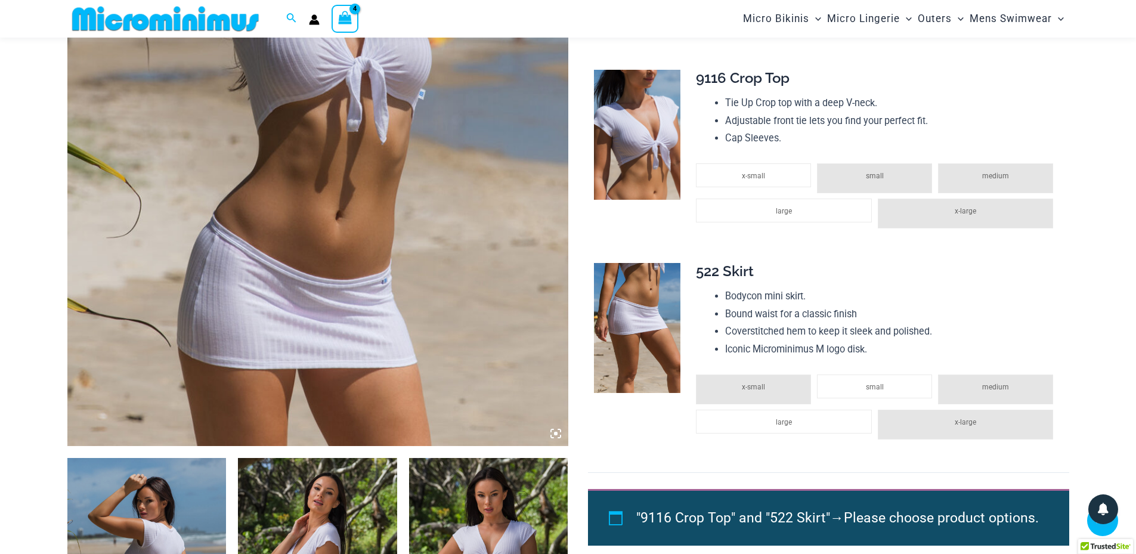
scroll to position [319, 0]
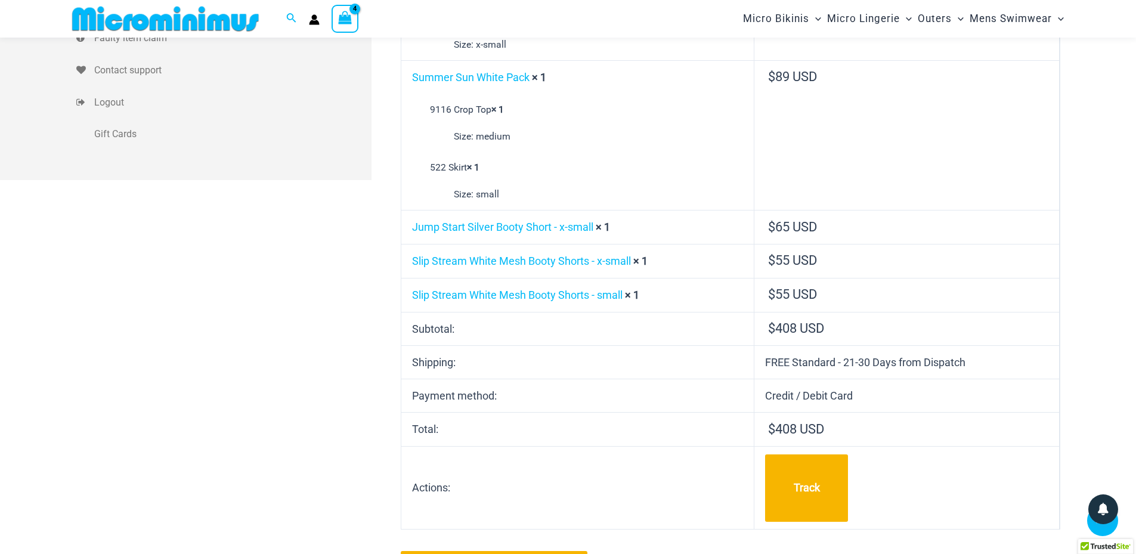
scroll to position [407, 0]
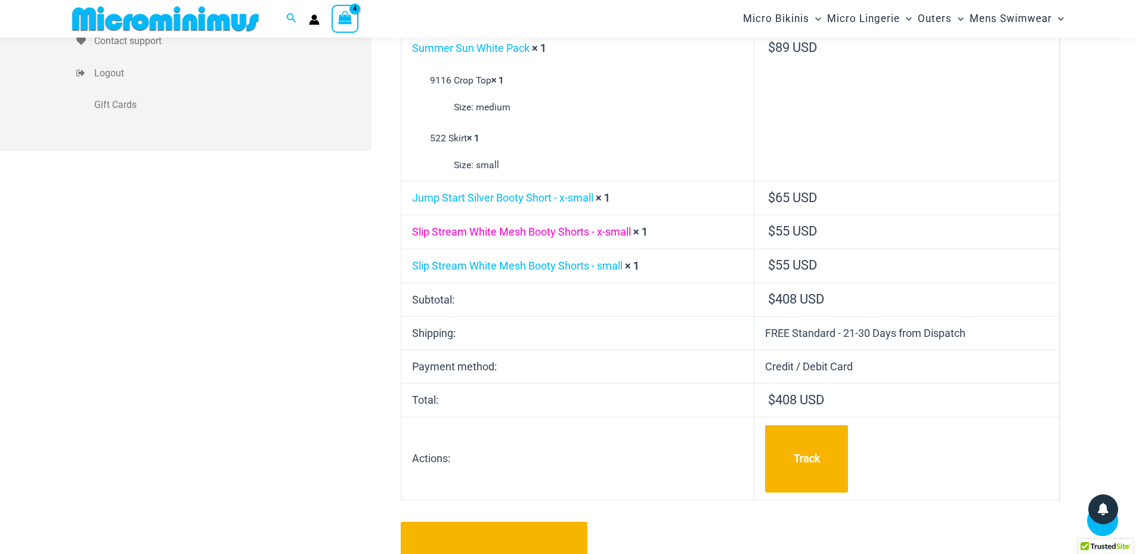
click at [493, 233] on link "Slip Stream White Mesh Booty Shorts - x-small" at bounding box center [521, 231] width 219 height 13
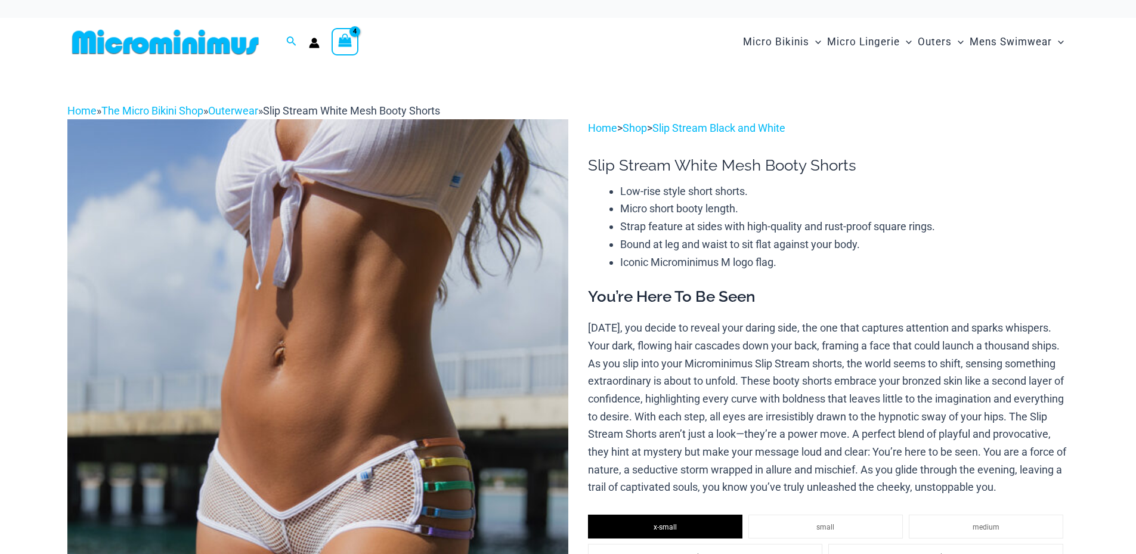
select select
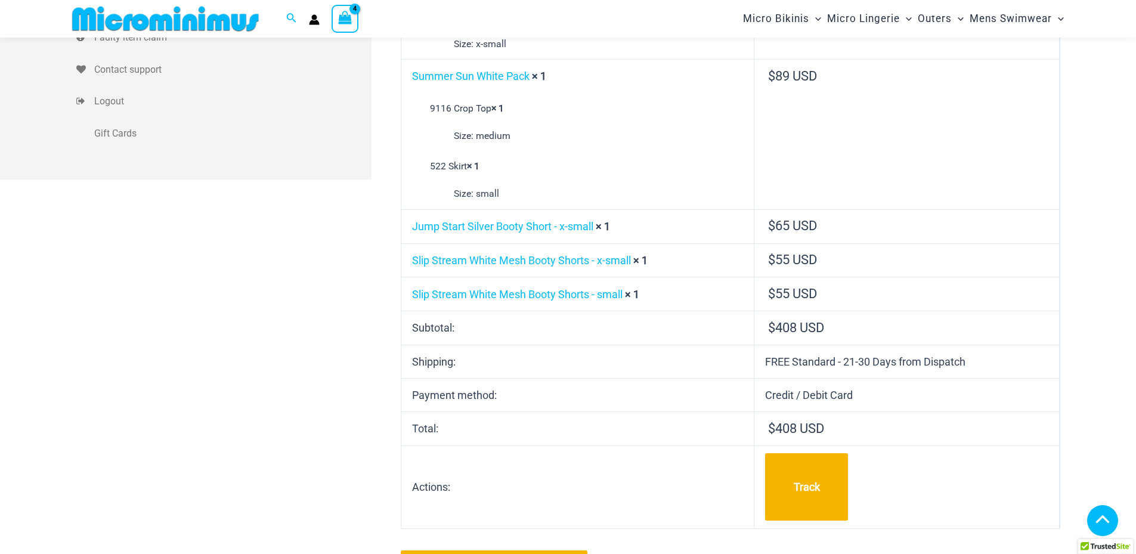
scroll to position [378, 0]
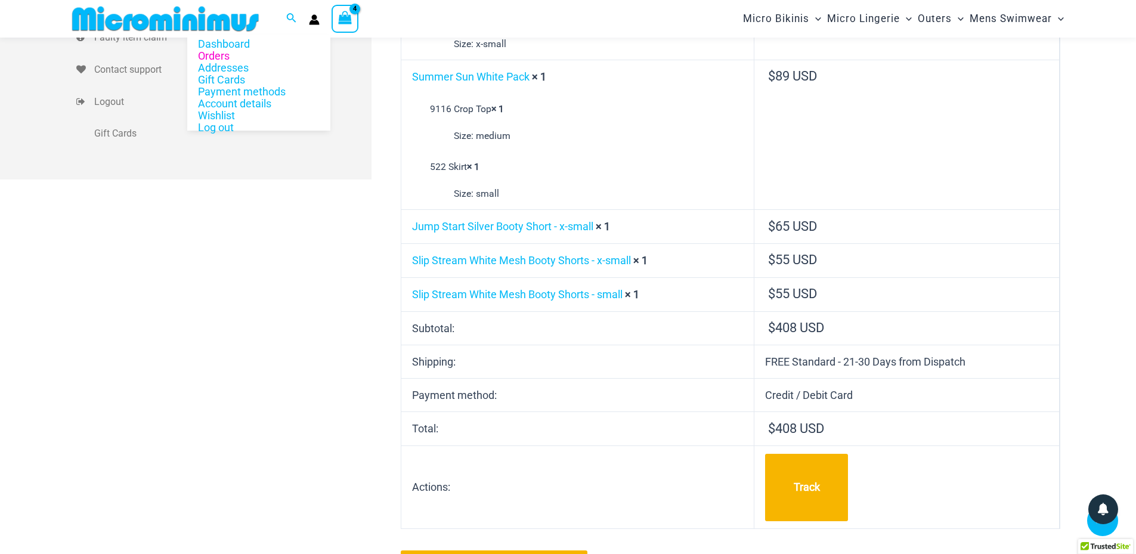
click at [223, 54] on link "Orders" at bounding box center [258, 56] width 143 height 12
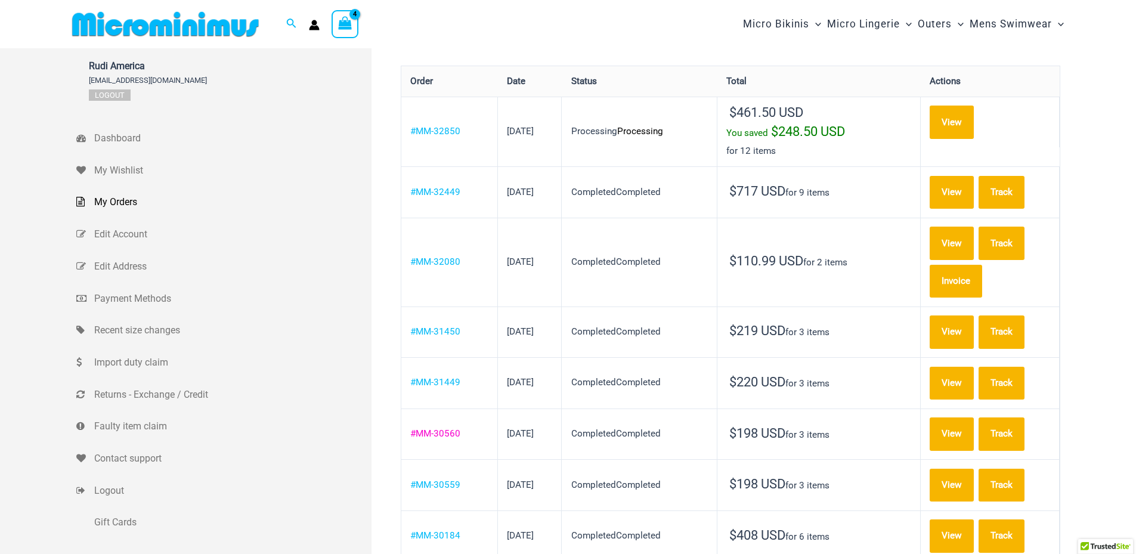
click at [444, 428] on link "#MM-30560" at bounding box center [435, 433] width 50 height 11
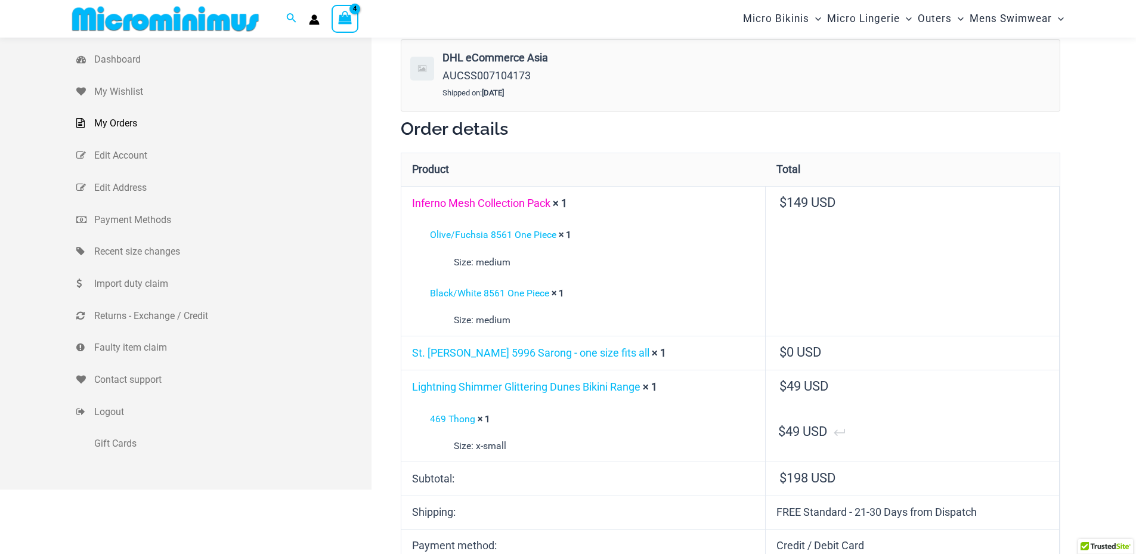
scroll to position [49, 0]
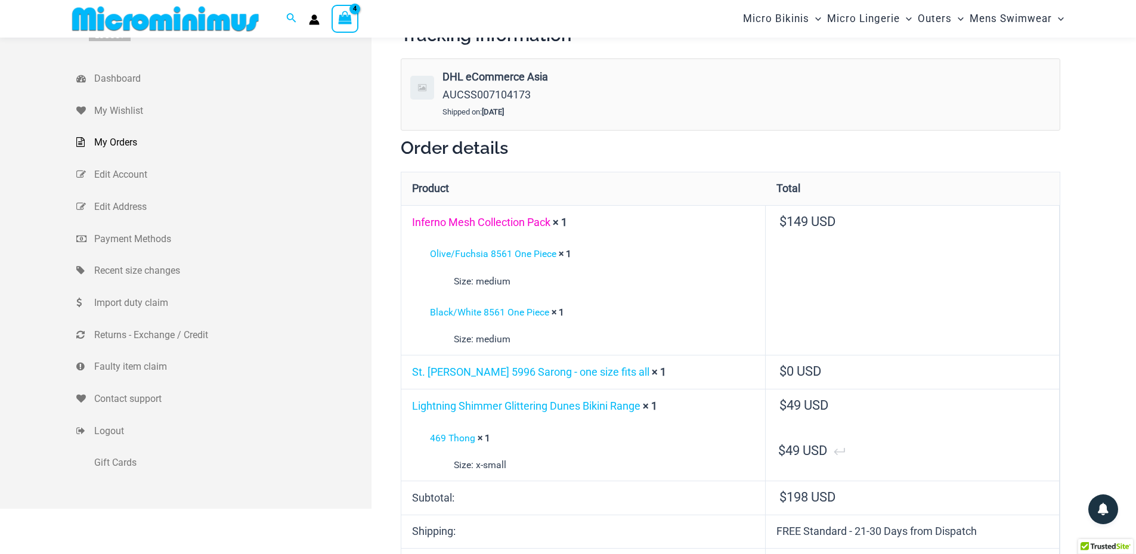
click at [481, 222] on link "Inferno Mesh Collection Pack" at bounding box center [481, 222] width 138 height 13
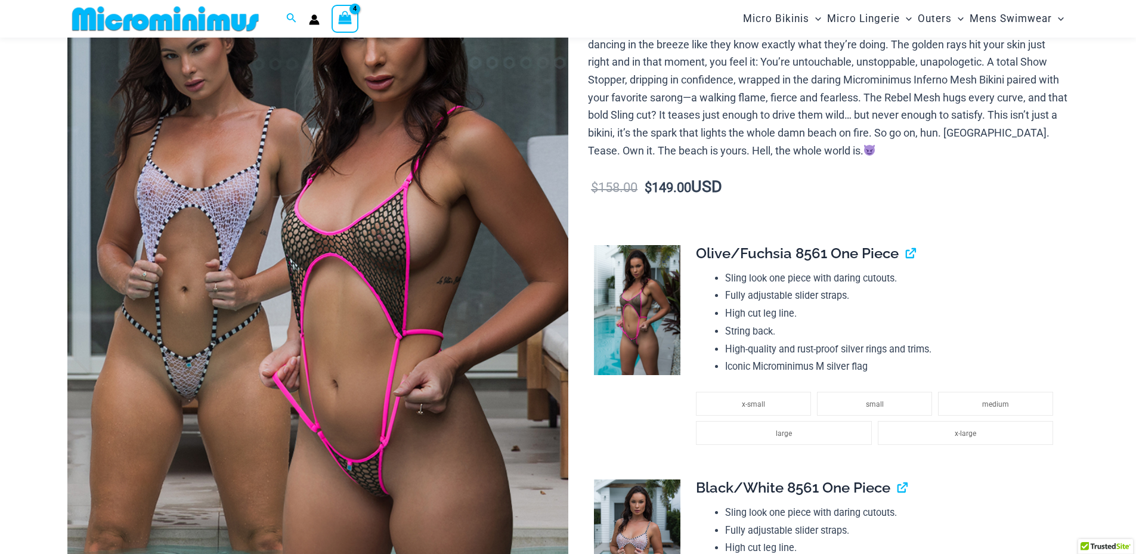
scroll to position [228, 0]
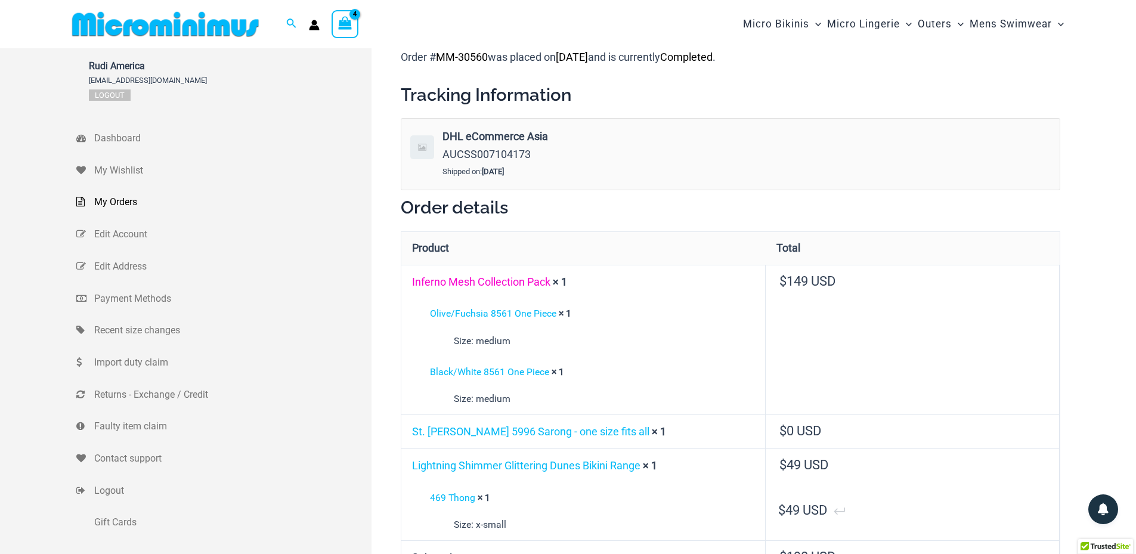
click at [487, 280] on link "Inferno Mesh Collection Pack" at bounding box center [481, 282] width 138 height 13
click at [515, 316] on link "Olive/Fuchsia 8561 One Piece" at bounding box center [493, 313] width 126 height 11
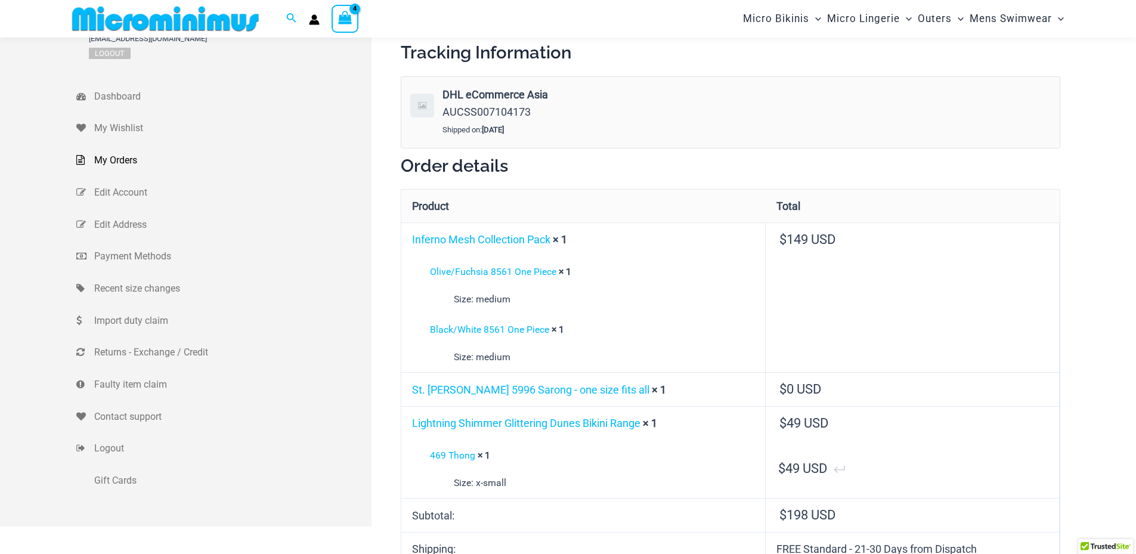
scroll to position [31, 0]
click at [488, 331] on link "Black/White 8561 One Piece" at bounding box center [489, 329] width 119 height 11
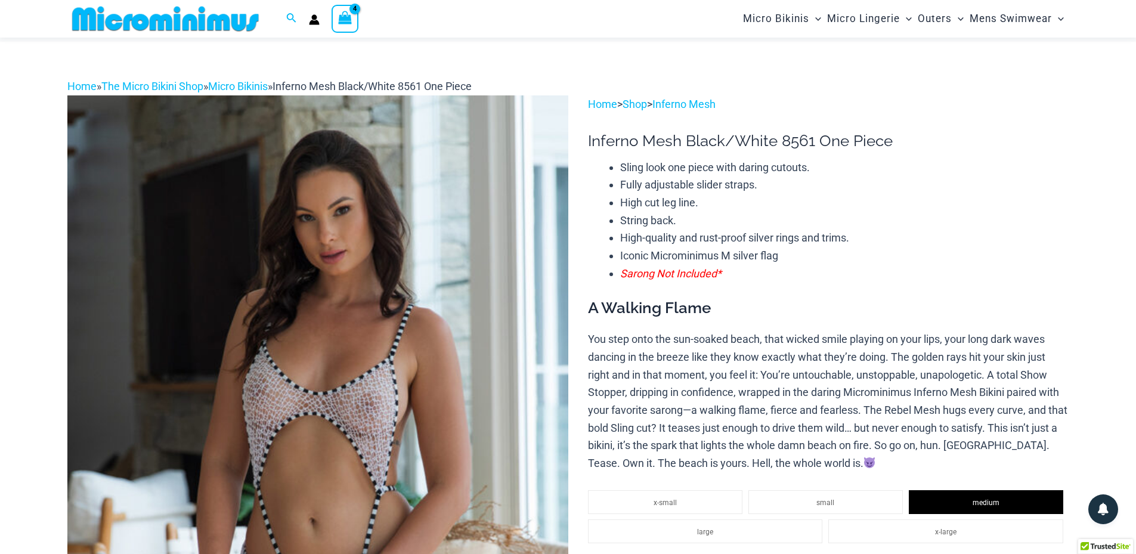
scroll to position [109, 0]
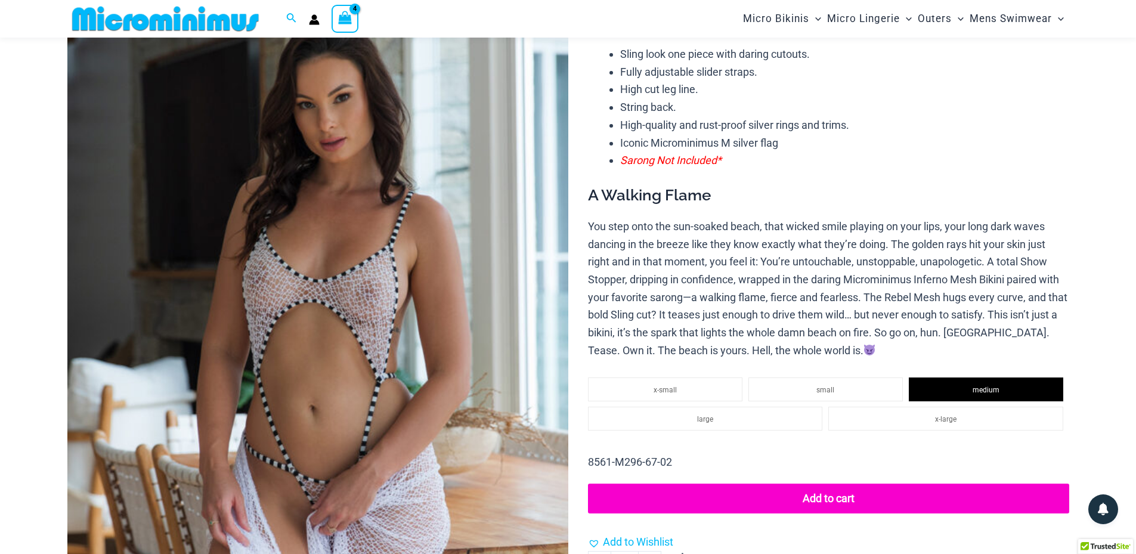
click at [826, 501] on button "Add to cart" at bounding box center [828, 499] width 481 height 30
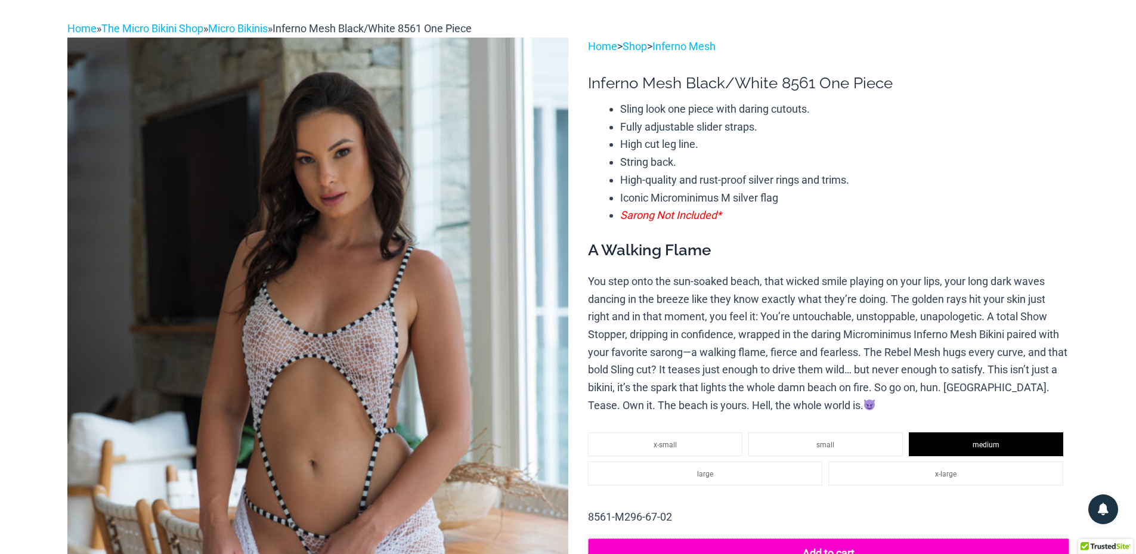
scroll to position [0, 0]
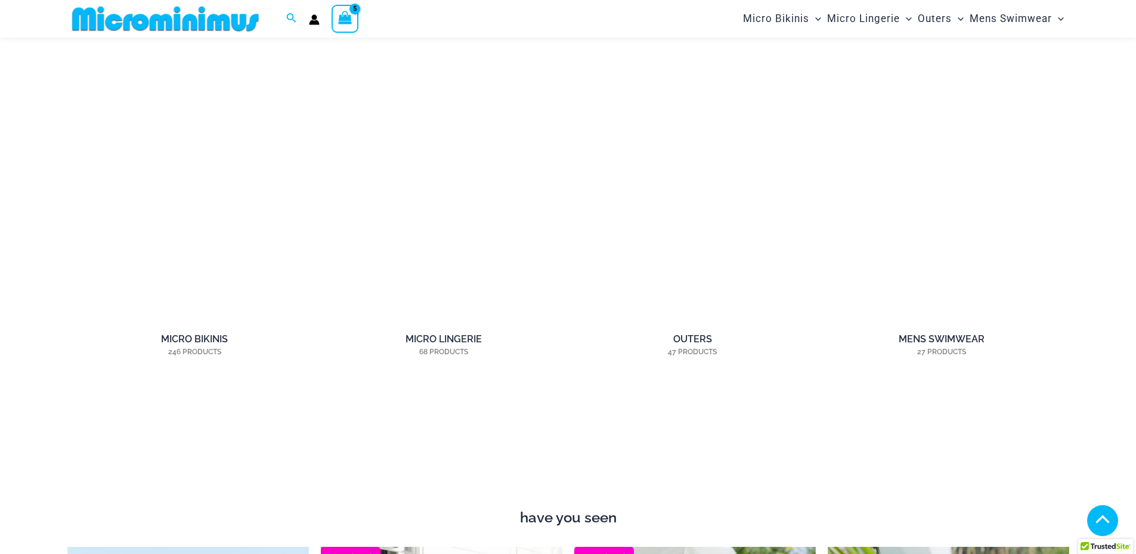
scroll to position [1063, 0]
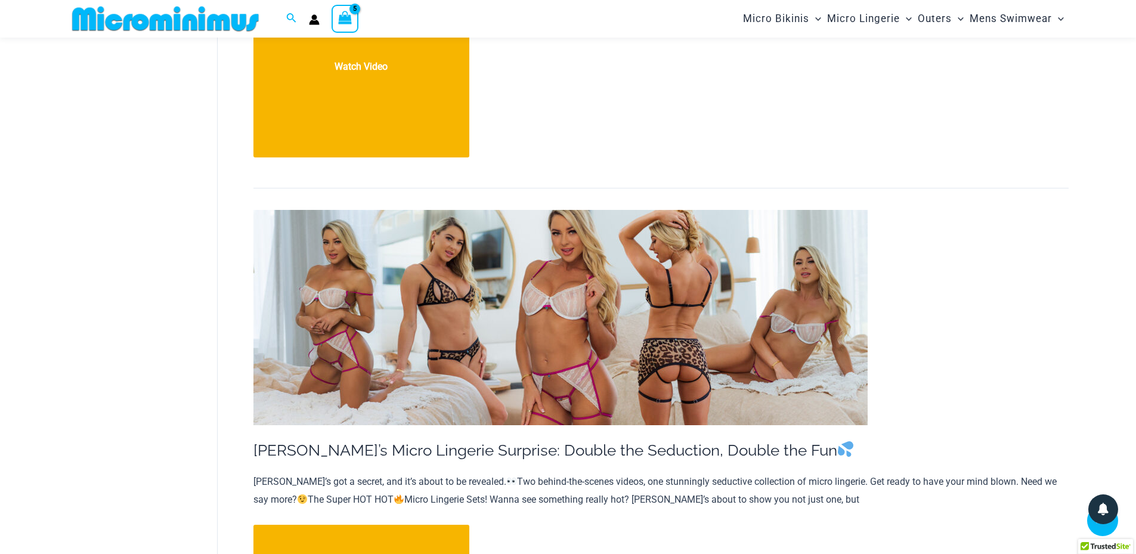
scroll to position [2673, 0]
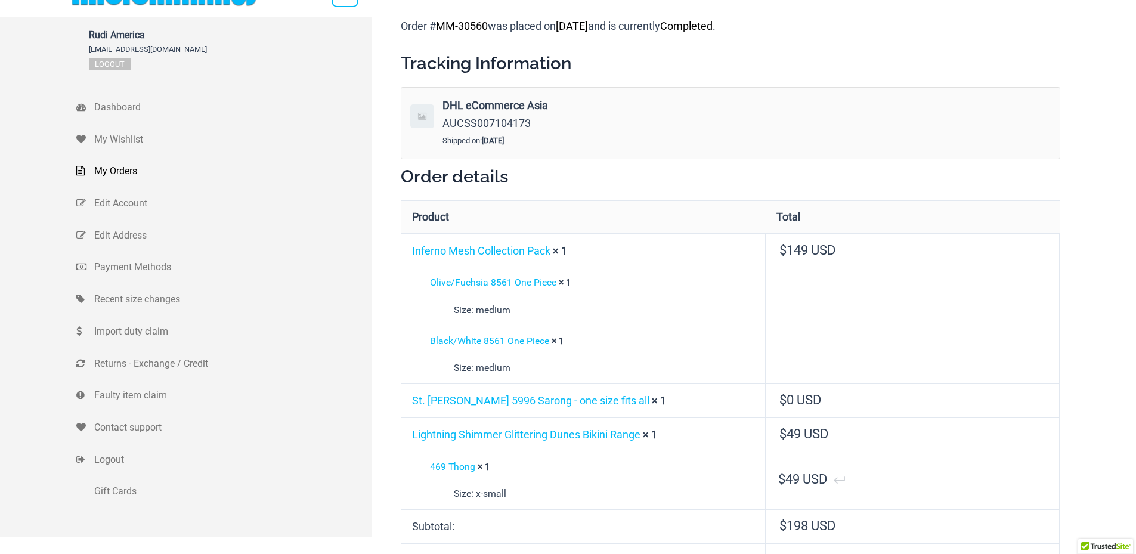
scroll to position [13, 0]
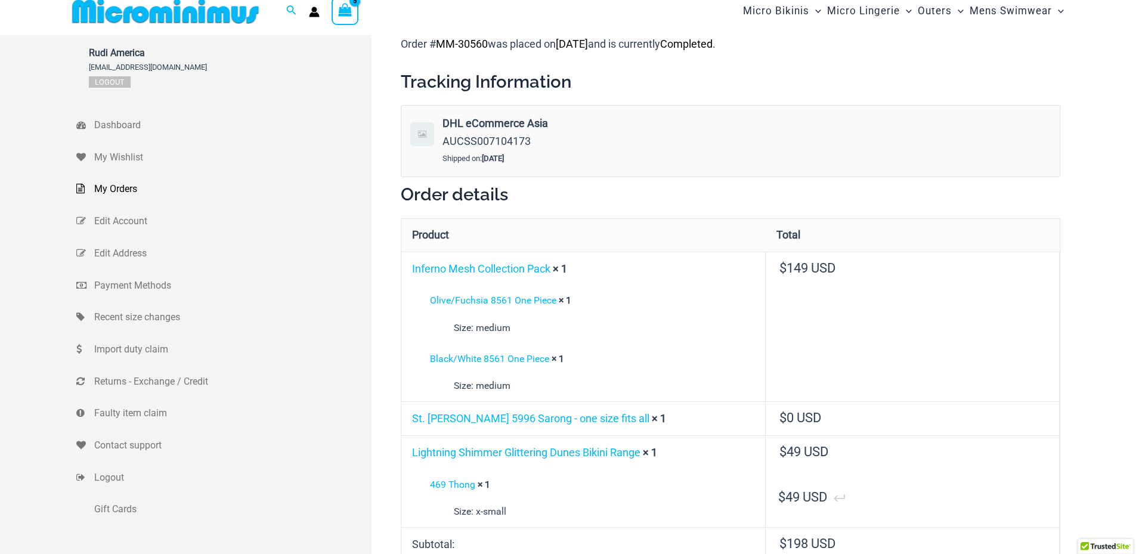
click at [120, 184] on span "My Orders" at bounding box center [231, 189] width 274 height 18
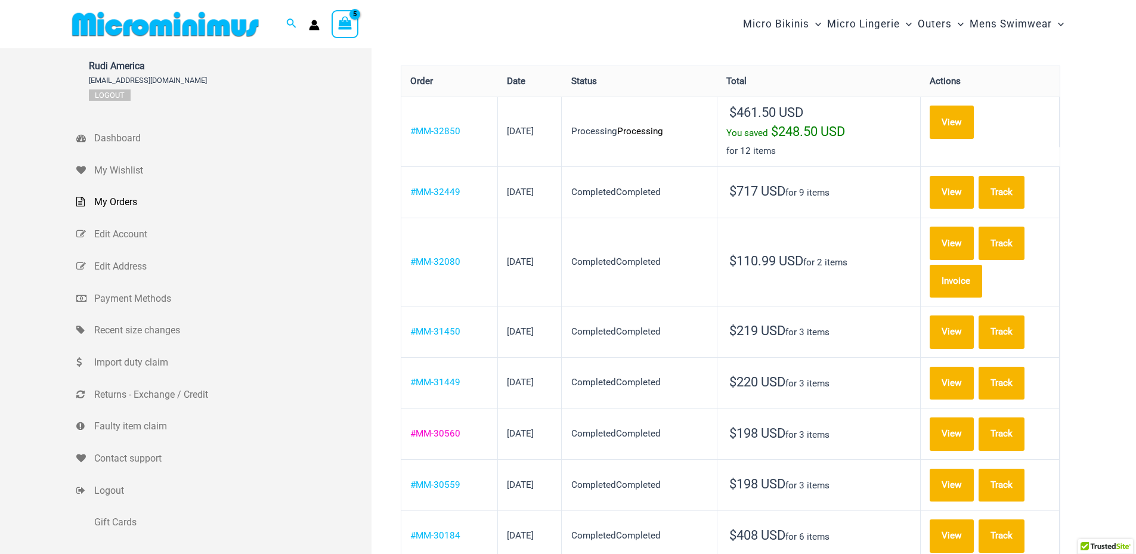
click at [448, 428] on link "#MM-30560" at bounding box center [435, 433] width 50 height 11
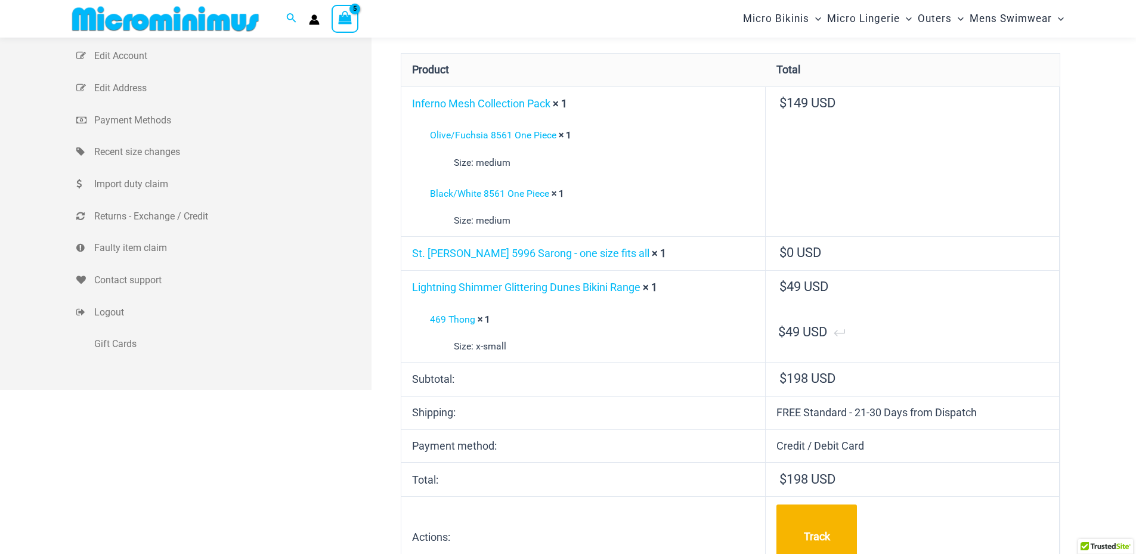
scroll to position [168, 0]
click at [505, 252] on link "St. [PERSON_NAME] 5996 Sarong - one size fits all" at bounding box center [530, 252] width 237 height 13
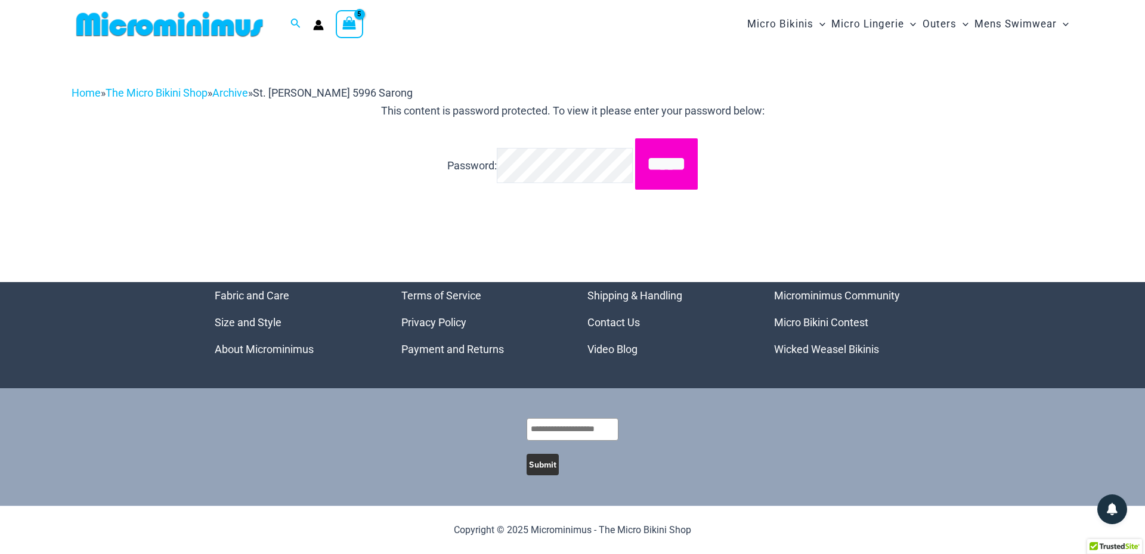
click at [675, 174] on input "*****" at bounding box center [666, 163] width 63 height 51
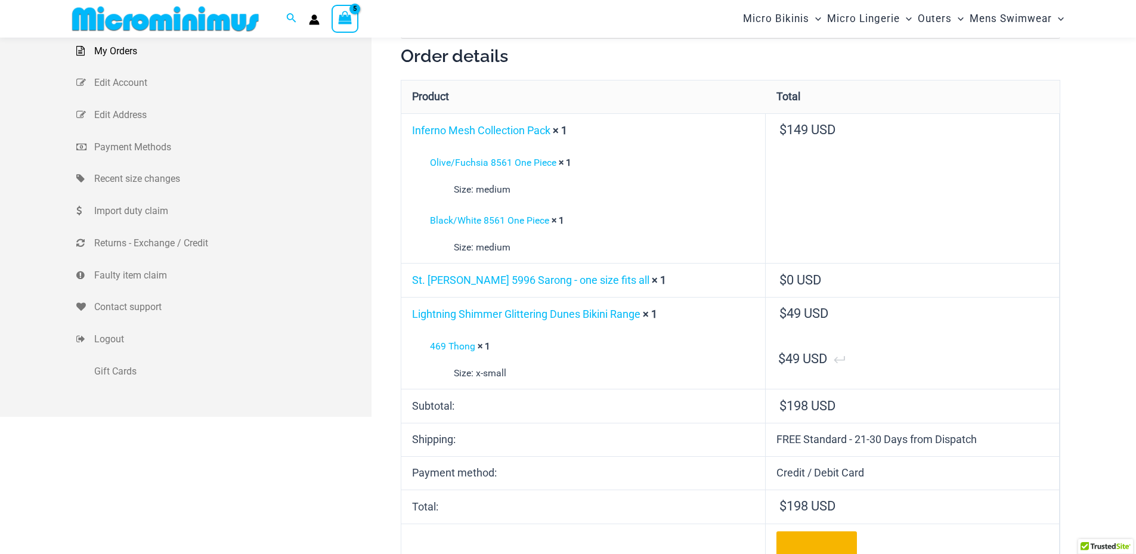
scroll to position [150, 0]
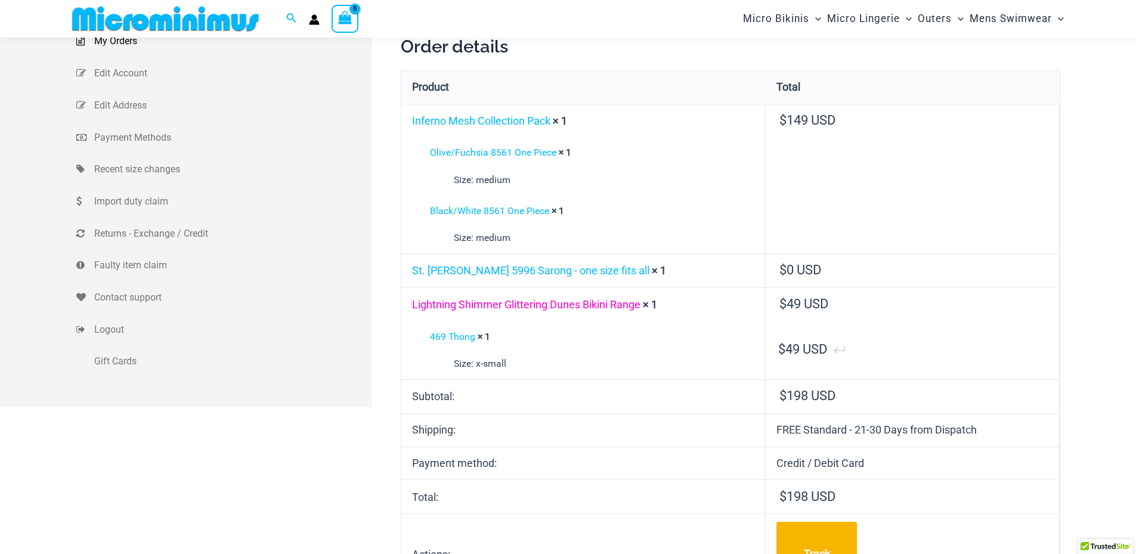
click at [519, 307] on link "Lightning Shimmer Glittering Dunes Bikini Range" at bounding box center [526, 304] width 228 height 13
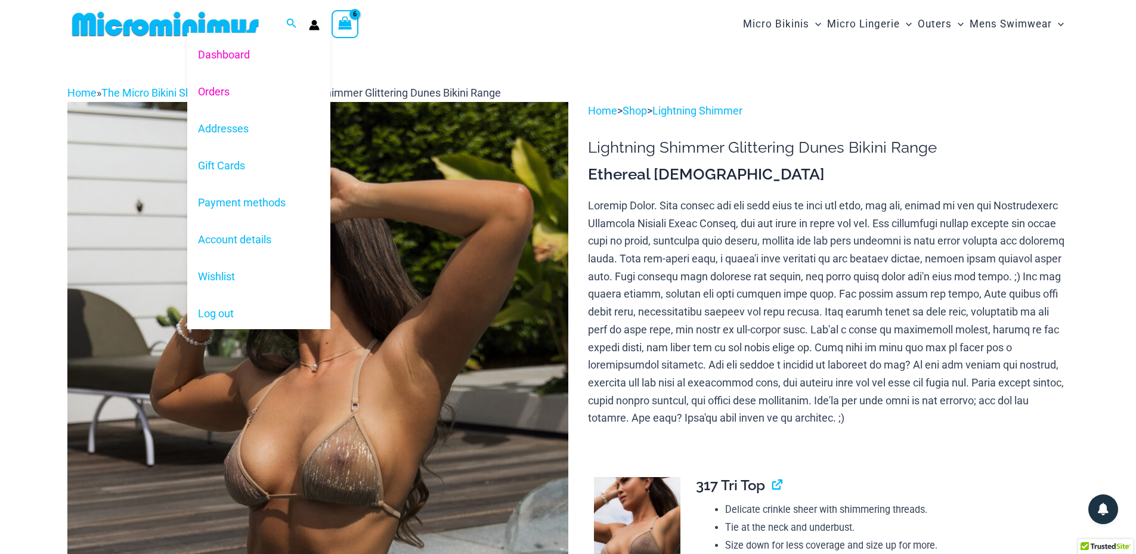
click at [211, 95] on link "Orders" at bounding box center [258, 91] width 143 height 37
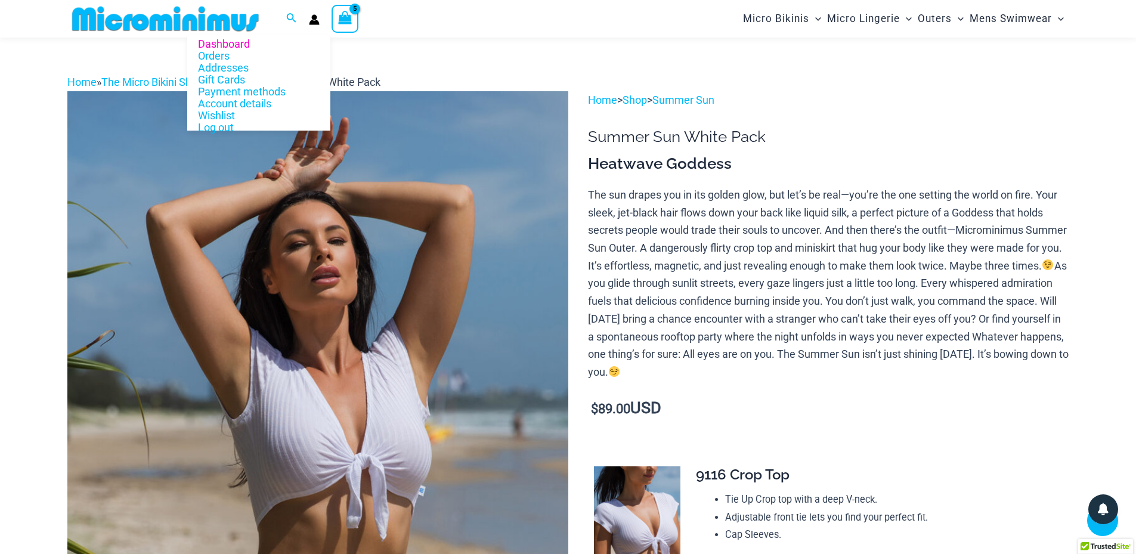
scroll to position [319, 0]
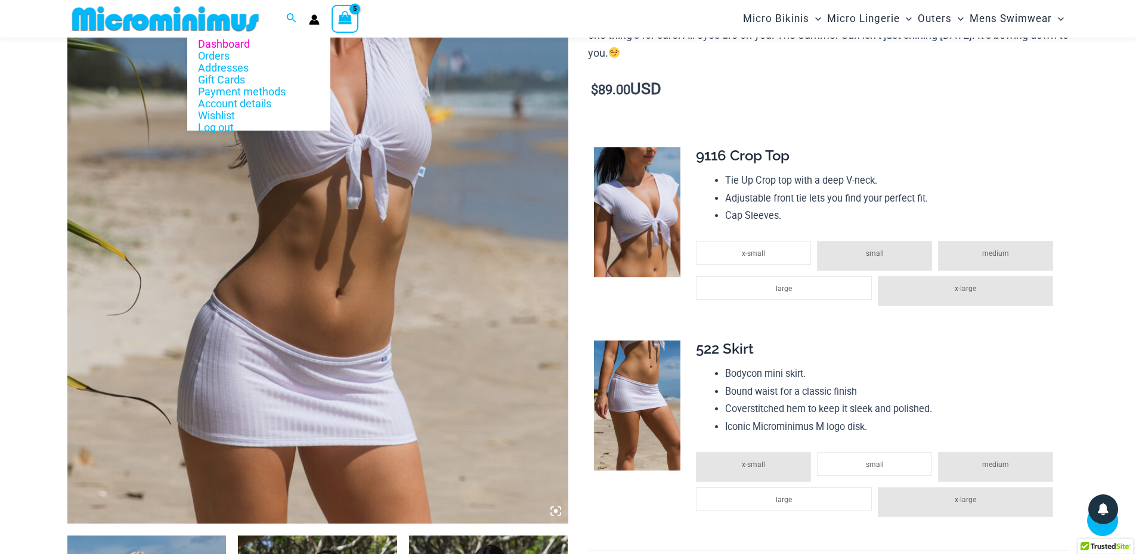
click at [309, 29] on div "Dashboard Orders Addresses Gift Cards Payment methods Account details Wishlist …" at bounding box center [314, 18] width 11 height 33
click at [219, 55] on link "Orders" at bounding box center [258, 56] width 143 height 12
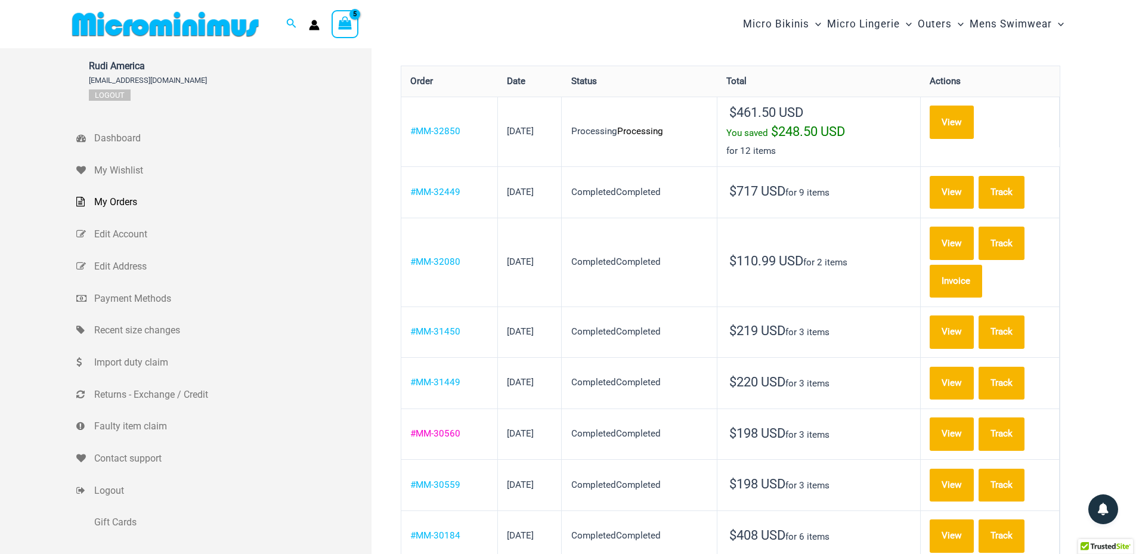
click at [452, 428] on link "#MM-30560" at bounding box center [435, 433] width 50 height 11
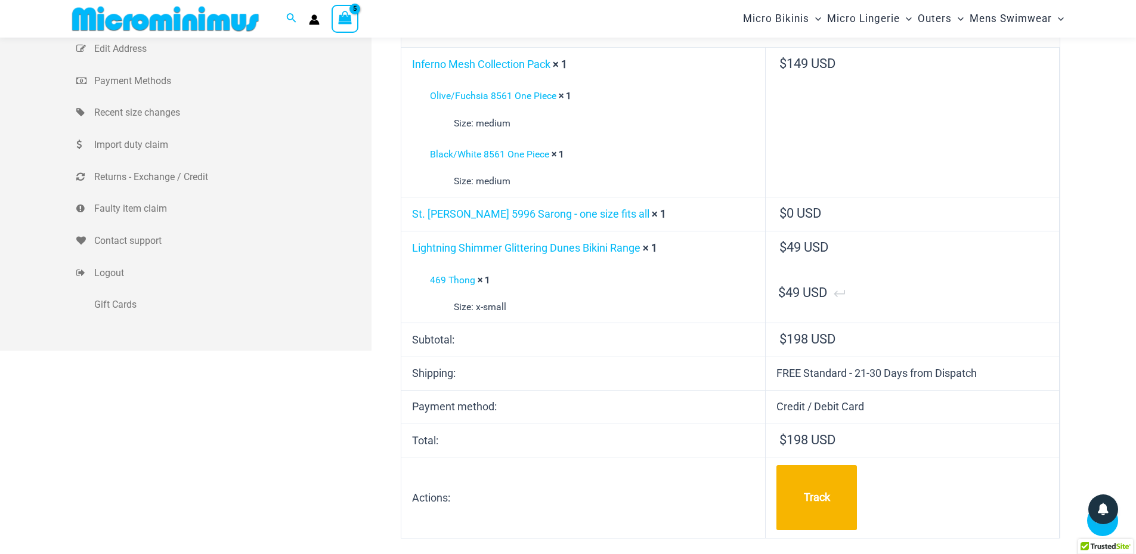
scroll to position [228, 0]
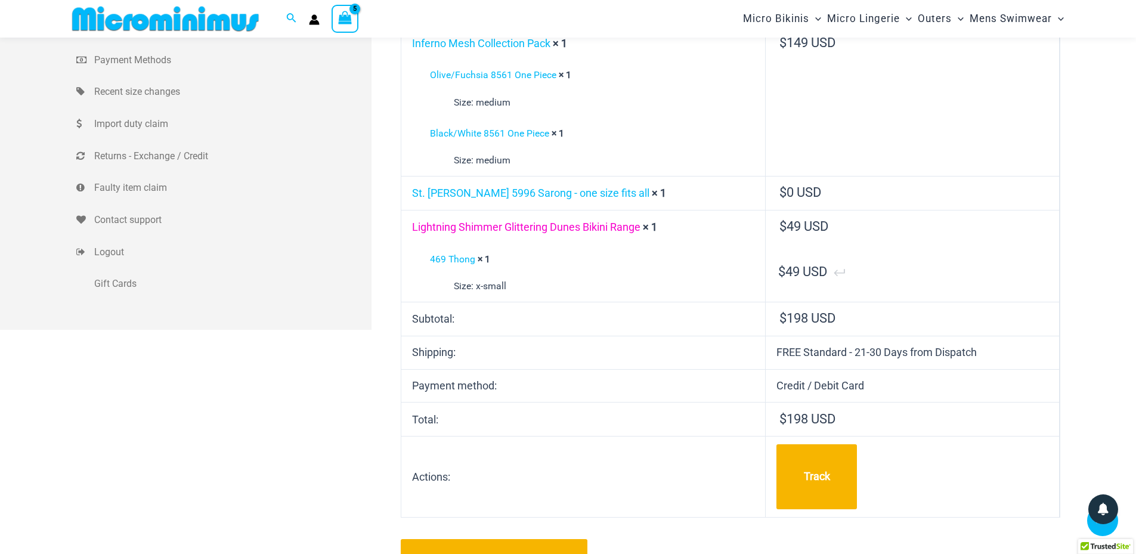
click at [525, 225] on link "Lightning Shimmer Glittering Dunes Bikini Range" at bounding box center [526, 227] width 228 height 13
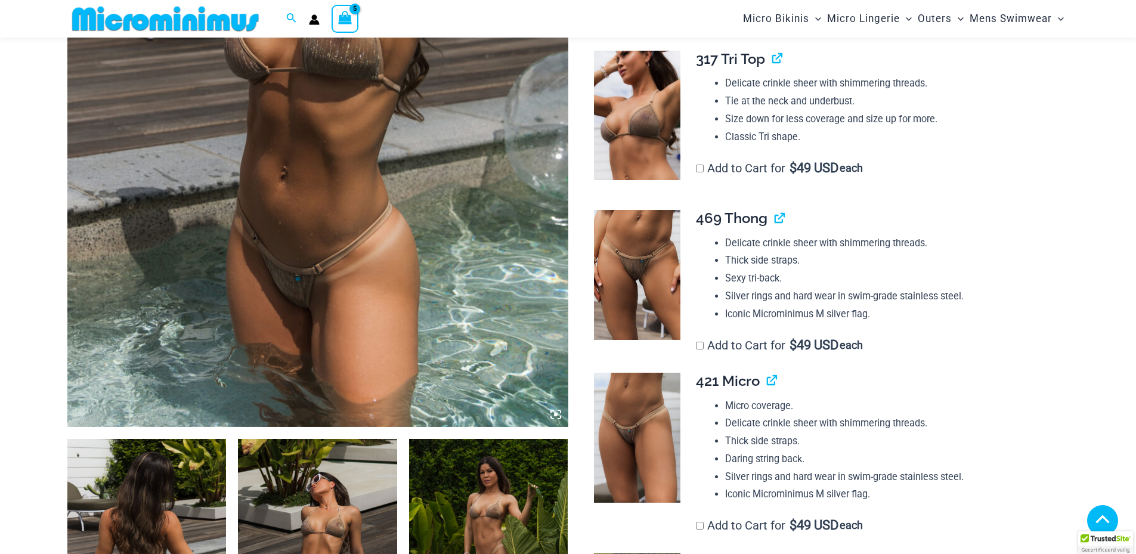
scroll to position [398, 0]
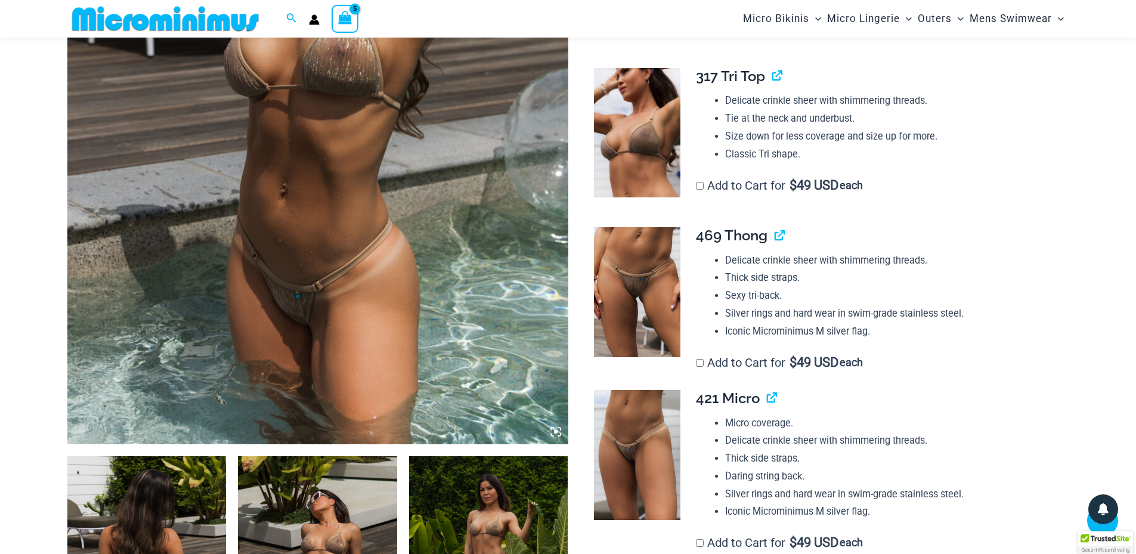
click at [695, 360] on td "**********" at bounding box center [876, 299] width 385 height 163
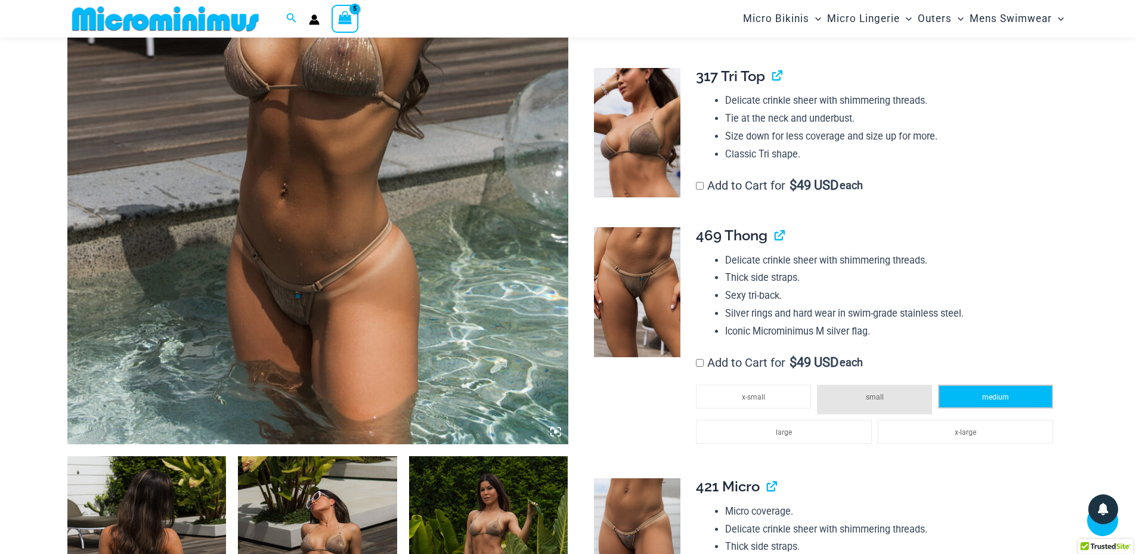
click at [974, 394] on li "medium" at bounding box center [995, 397] width 115 height 24
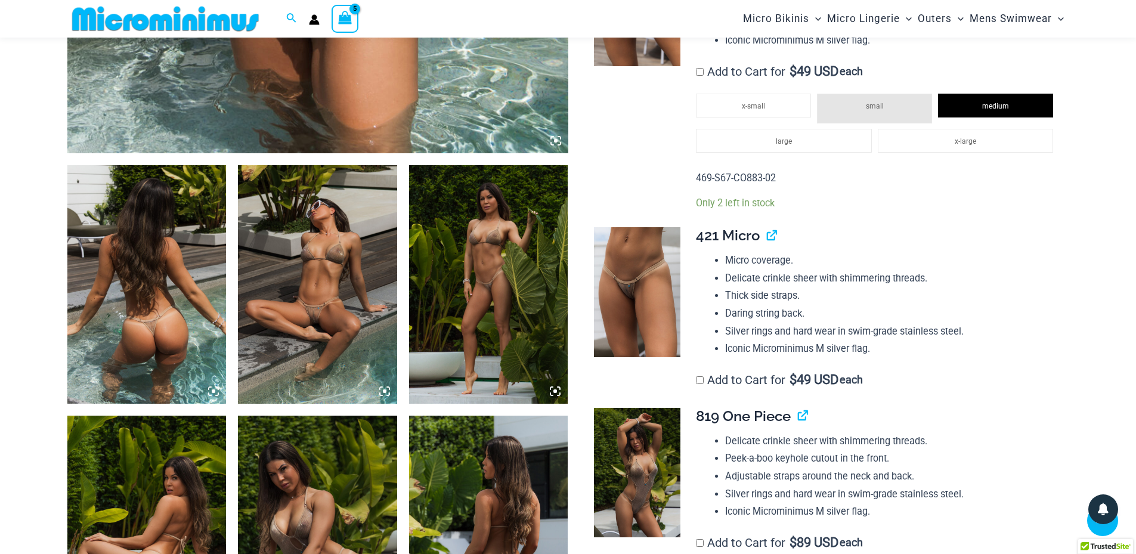
scroll to position [697, 0]
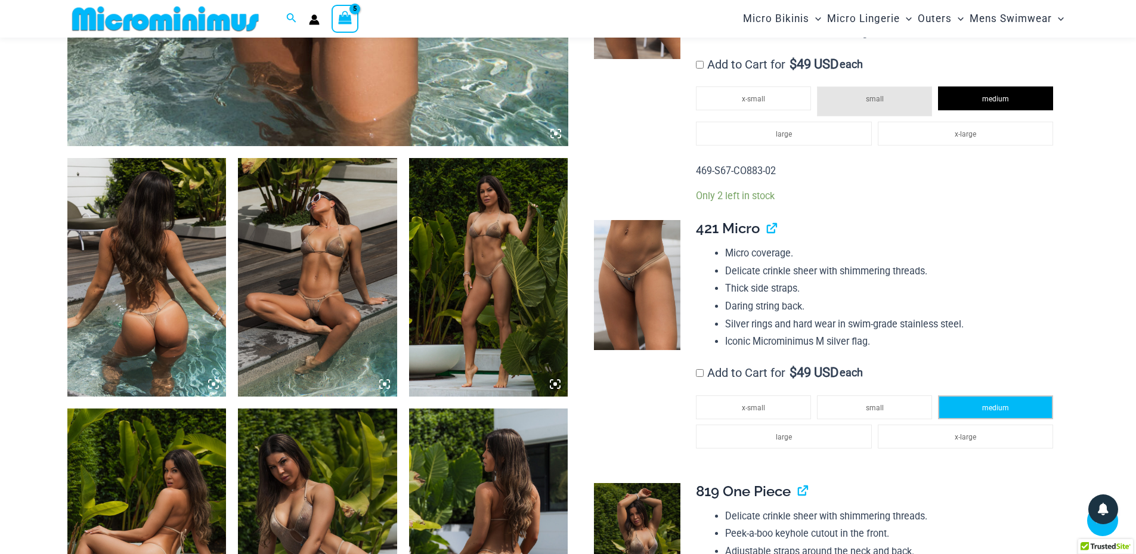
click at [977, 407] on li "medium" at bounding box center [995, 407] width 115 height 24
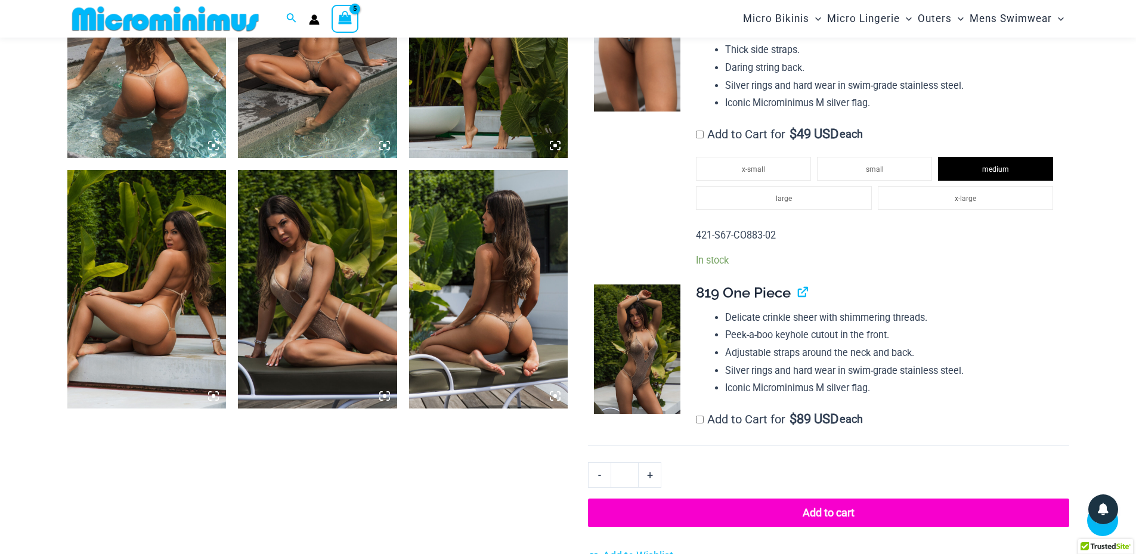
scroll to position [995, 0]
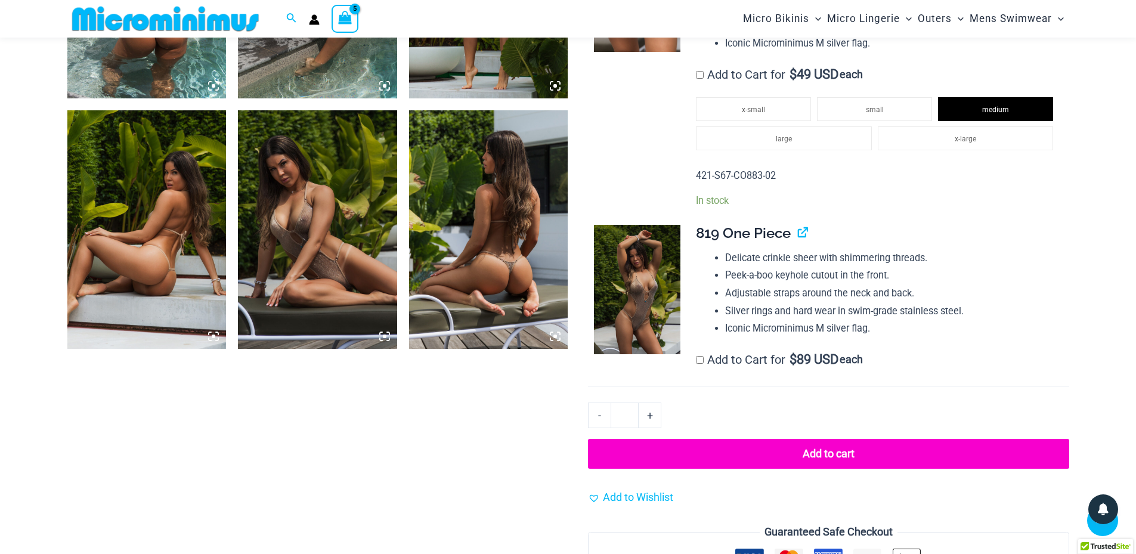
click at [830, 447] on button "Add to cart" at bounding box center [828, 454] width 481 height 30
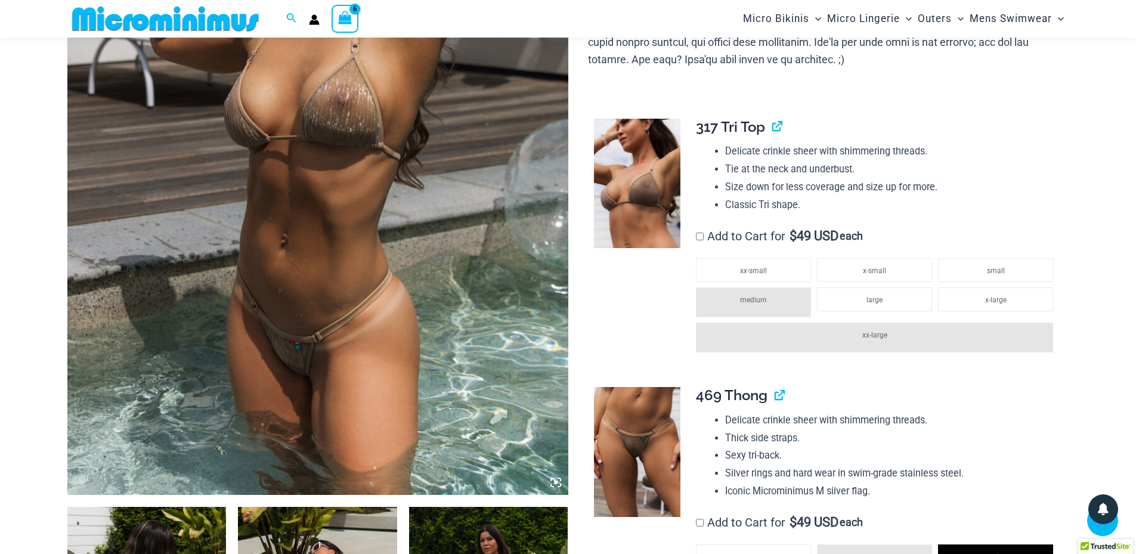
scroll to position [349, 0]
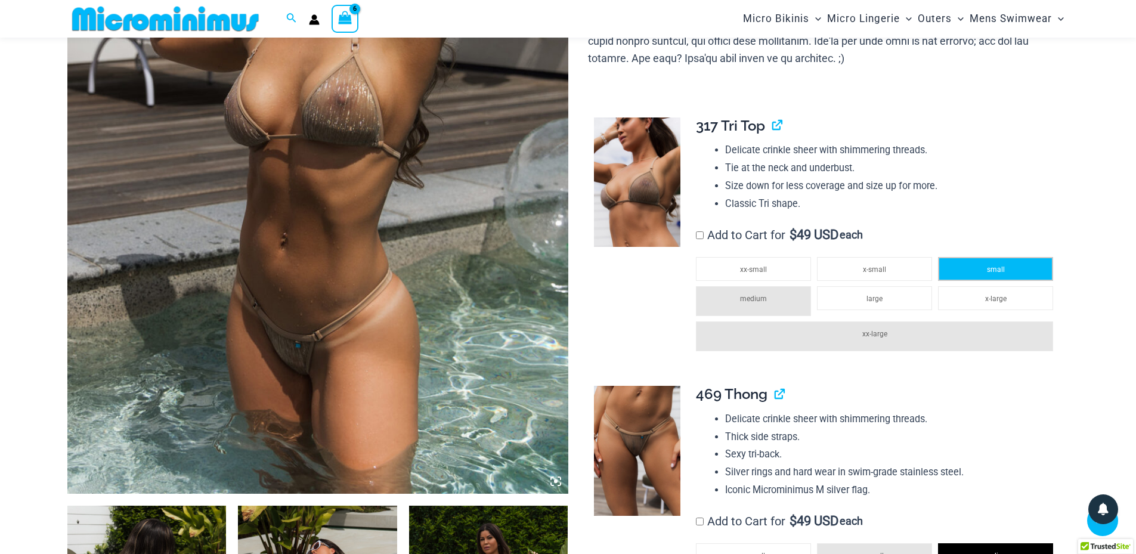
click at [985, 264] on li "small" at bounding box center [995, 269] width 115 height 24
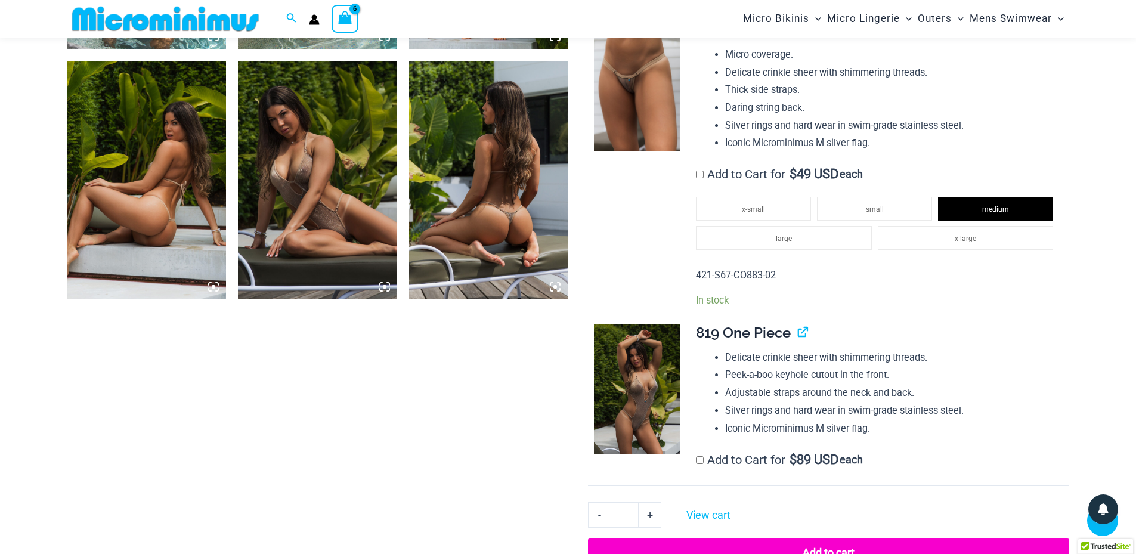
scroll to position [1243, 0]
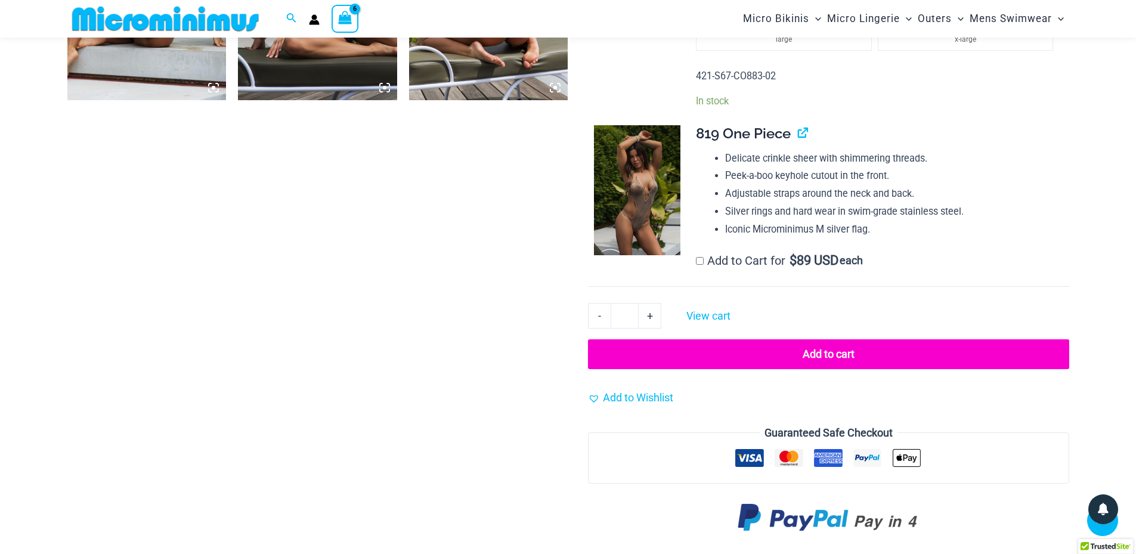
click at [830, 361] on button "Add to cart" at bounding box center [828, 354] width 481 height 30
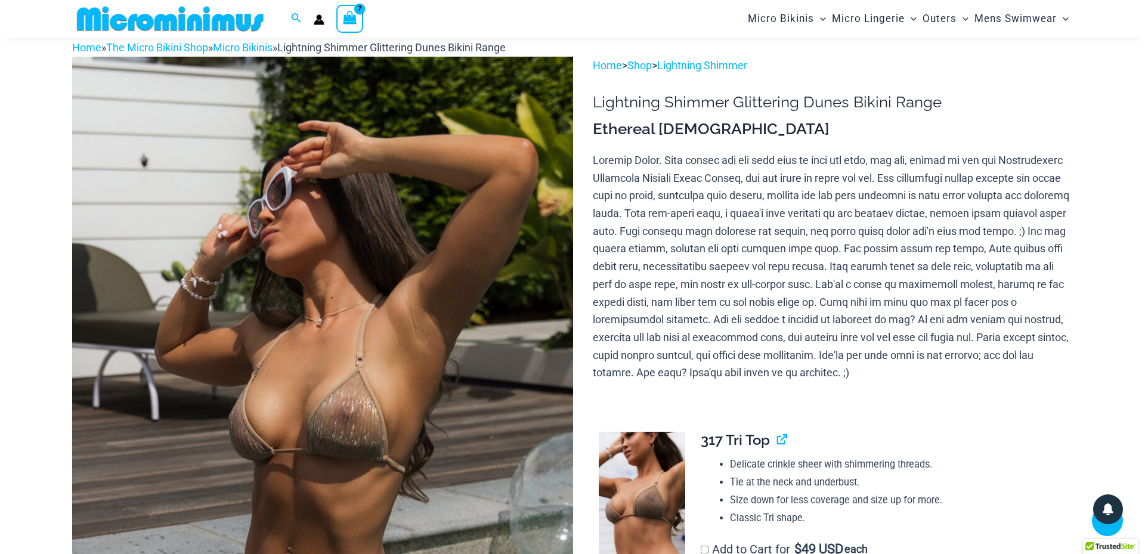
scroll to position [32, 0]
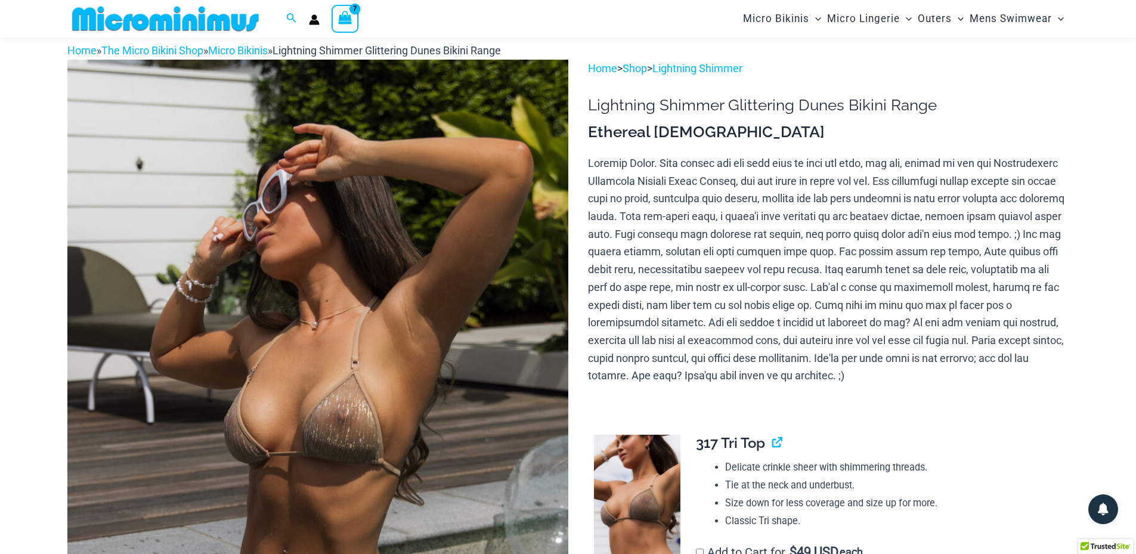
click at [348, 11] on icon "View Shopping Cart, 7 items" at bounding box center [345, 18] width 14 height 14
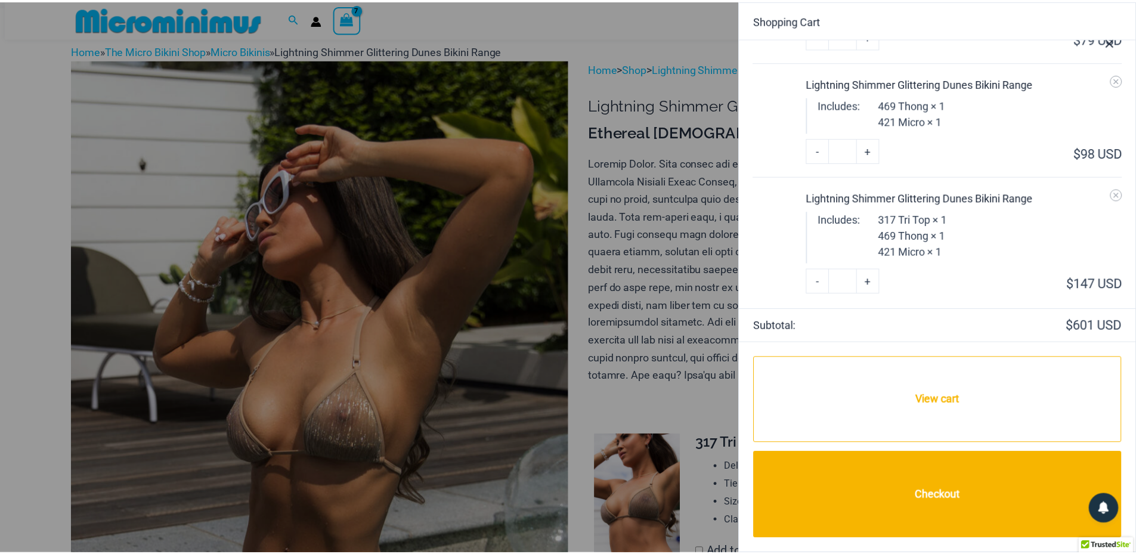
scroll to position [429, 0]
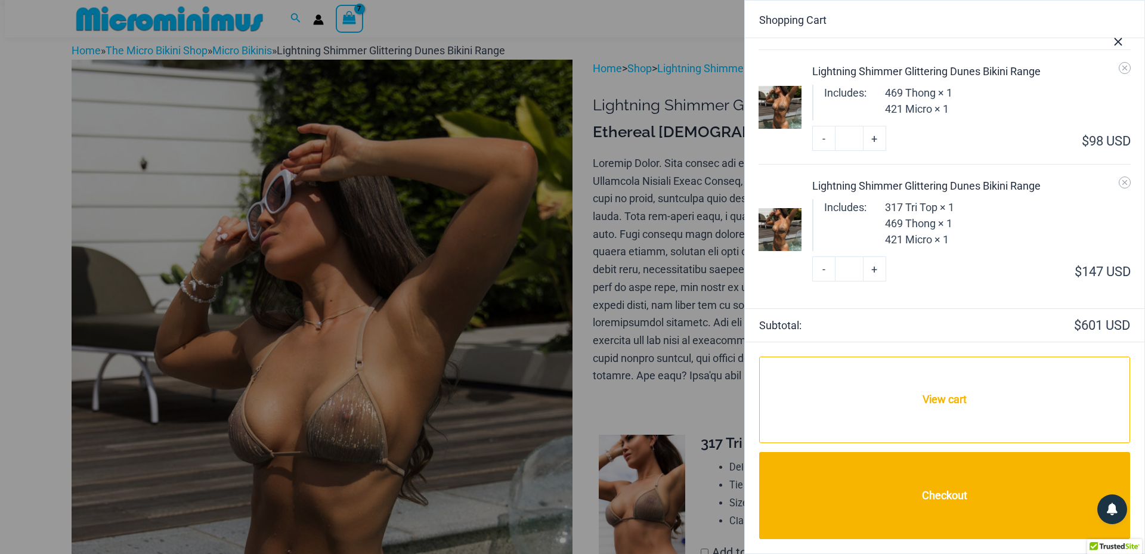
click at [1118, 66] on button "Close Cart Drawer" at bounding box center [1118, 39] width 52 height 59
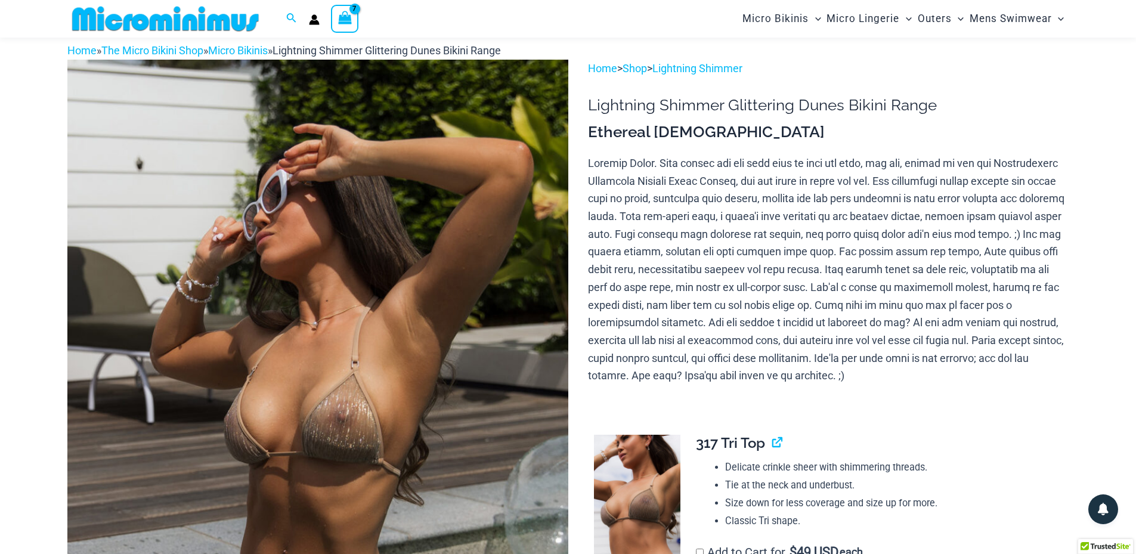
scroll to position [428, 0]
click at [345, 33] on div "Search for: Search Search Dashboard Orders Addresses Gift Cards Payment methods…" at bounding box center [304, 19] width 475 height 38
click at [345, 26] on span "View Shopping Cart, 7 items" at bounding box center [345, 19] width 14 height 17
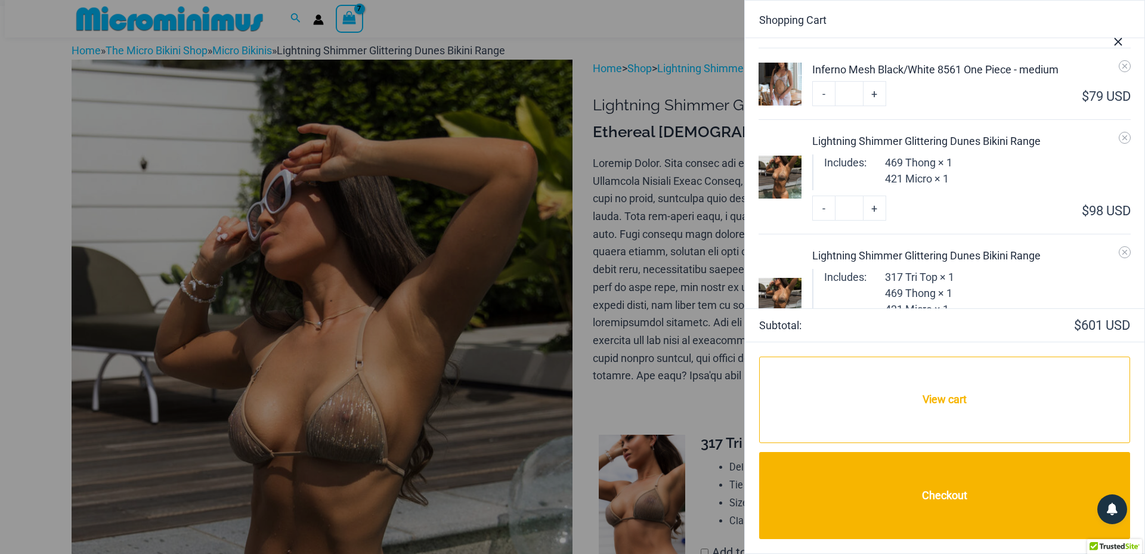
scroll to position [369, 0]
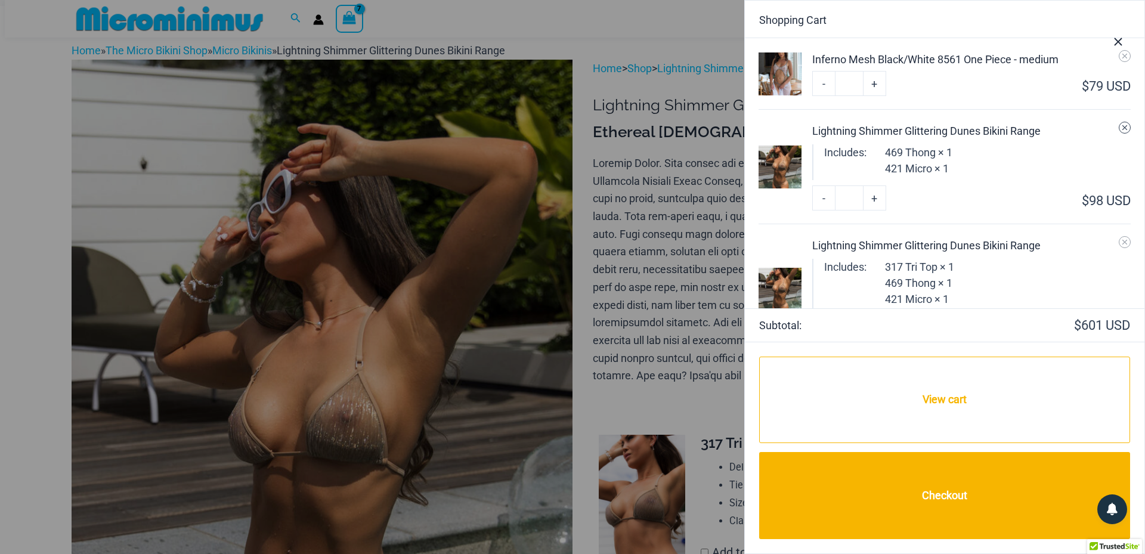
click at [1121, 125] on icon "Remove Lightning Shimmer Glittering Dunes Bikini Range from cart" at bounding box center [1125, 127] width 8 height 8
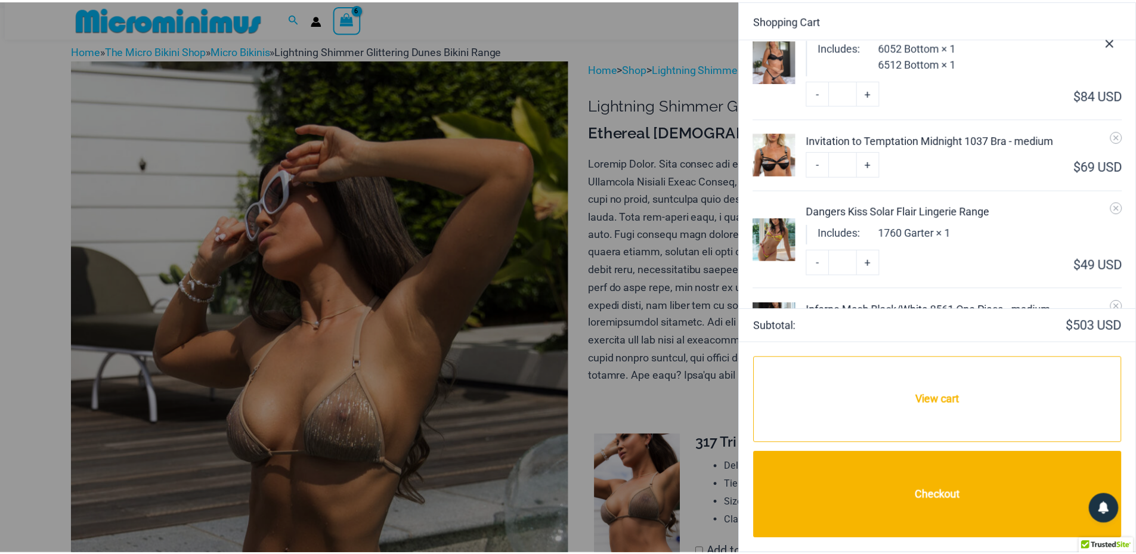
scroll to position [314, 0]
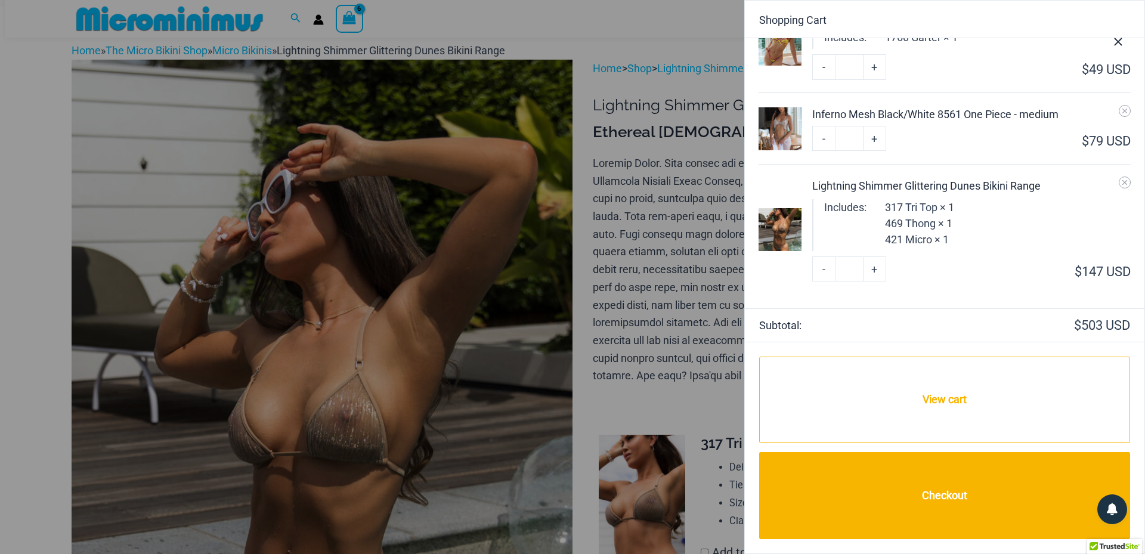
click at [566, 297] on div at bounding box center [572, 277] width 1145 height 554
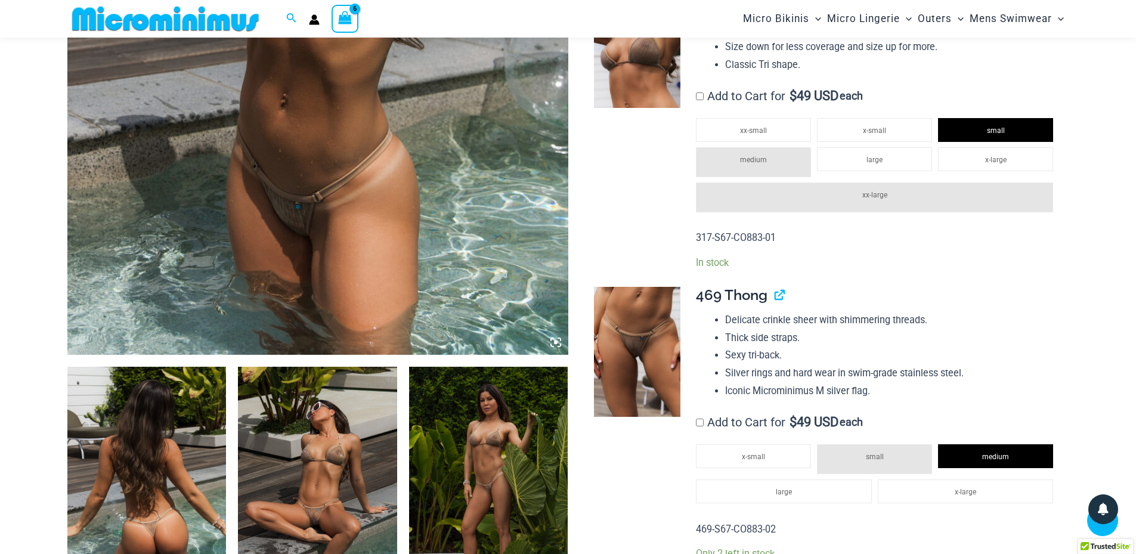
scroll to position [270, 0]
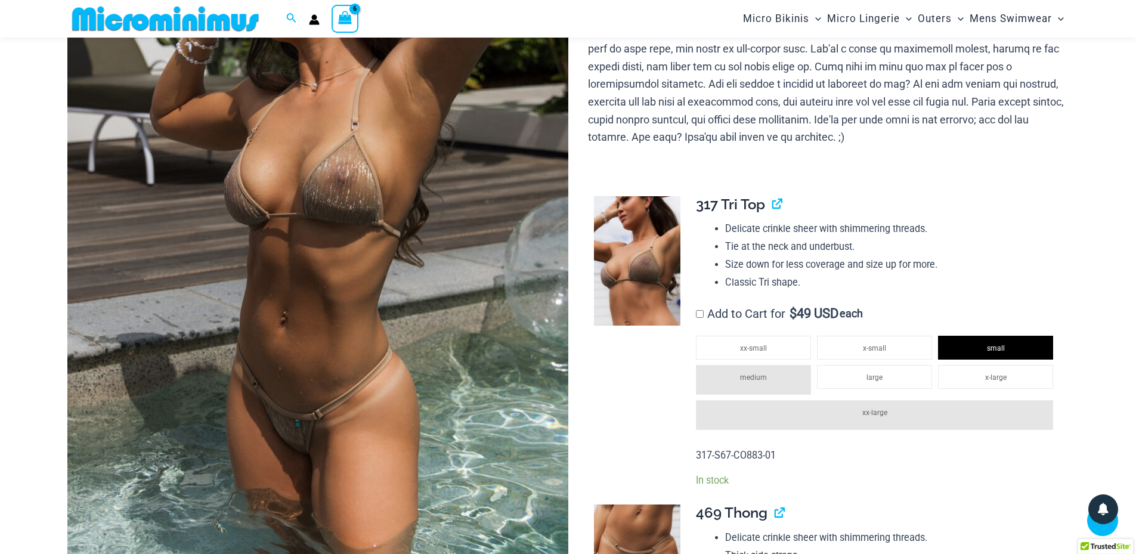
click at [373, 308] on img at bounding box center [317, 196] width 501 height 751
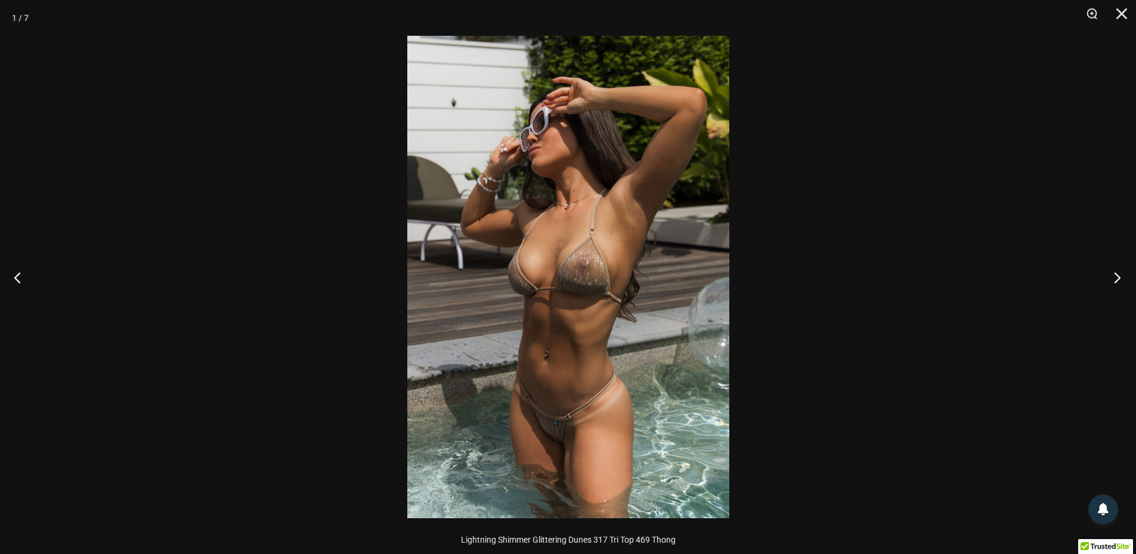
click at [1115, 276] on button "Next" at bounding box center [1113, 277] width 45 height 60
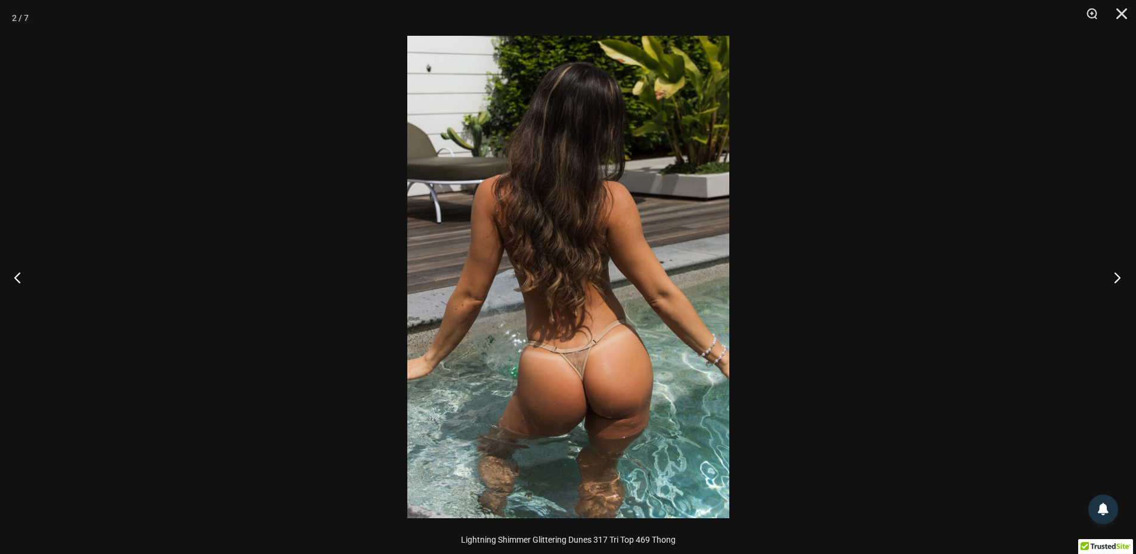
click at [1115, 276] on button "Next" at bounding box center [1113, 277] width 45 height 60
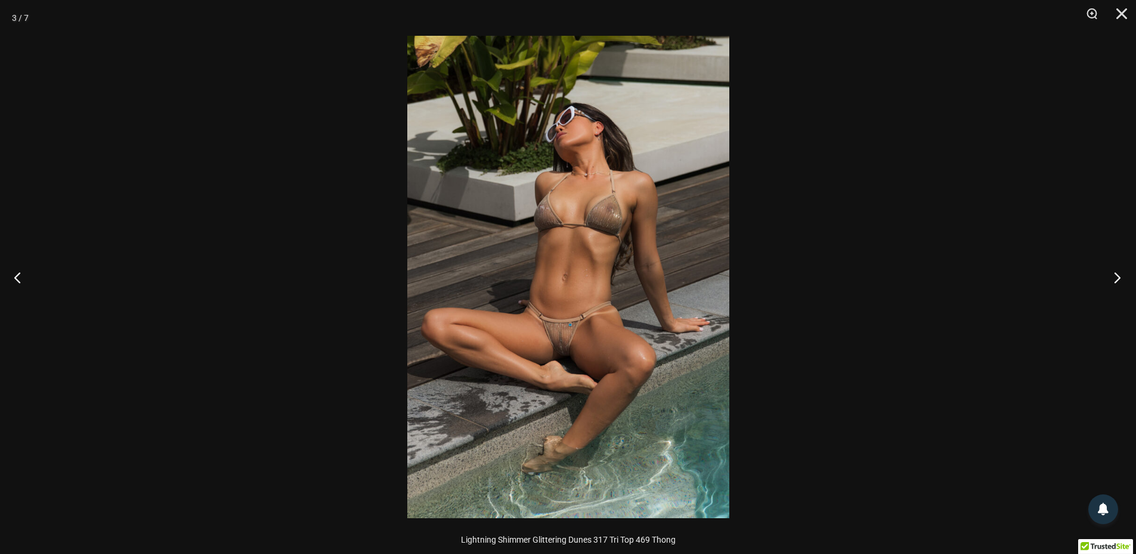
click at [1115, 276] on button "Next" at bounding box center [1113, 277] width 45 height 60
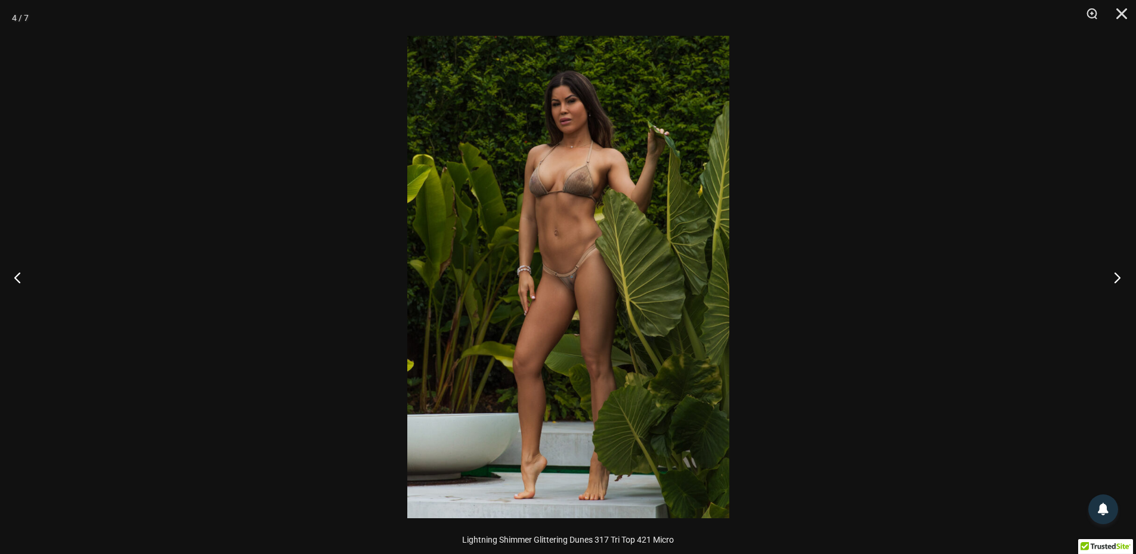
click at [1115, 276] on button "Next" at bounding box center [1113, 277] width 45 height 60
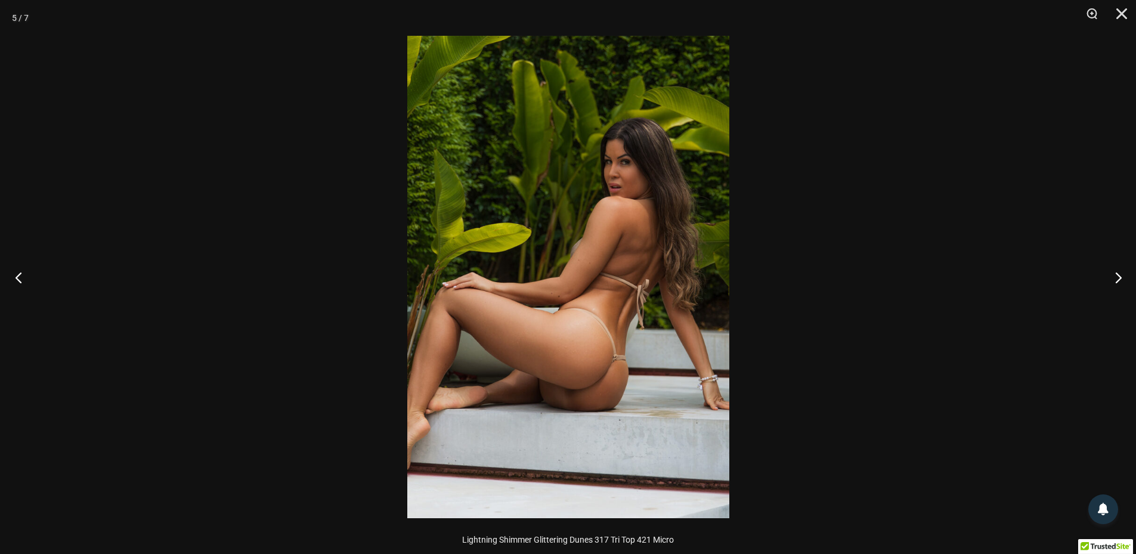
click at [9, 276] on button "Previous" at bounding box center [22, 277] width 45 height 60
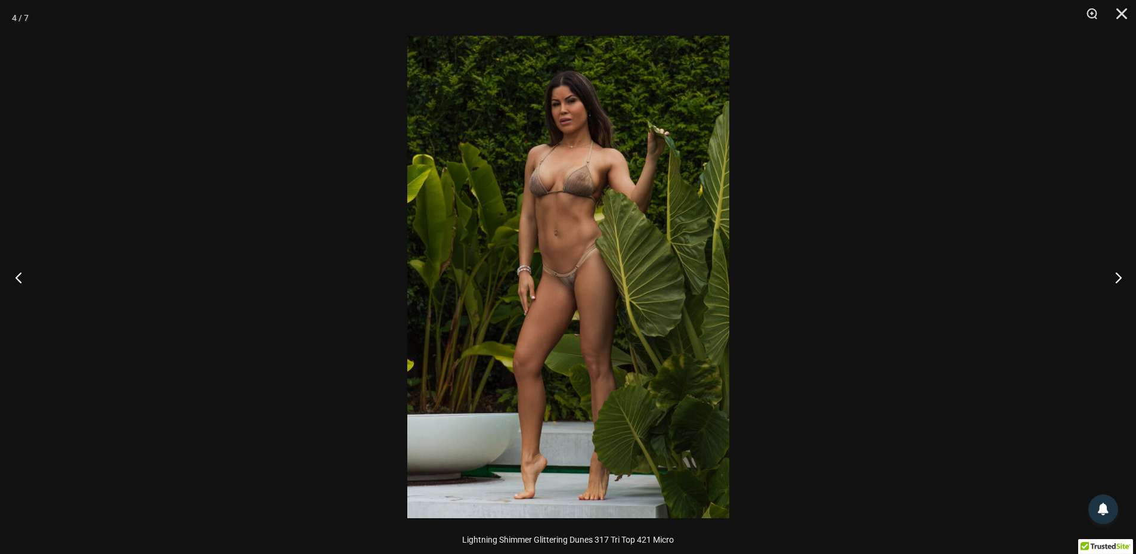
click at [15, 276] on button "Previous" at bounding box center [22, 277] width 45 height 60
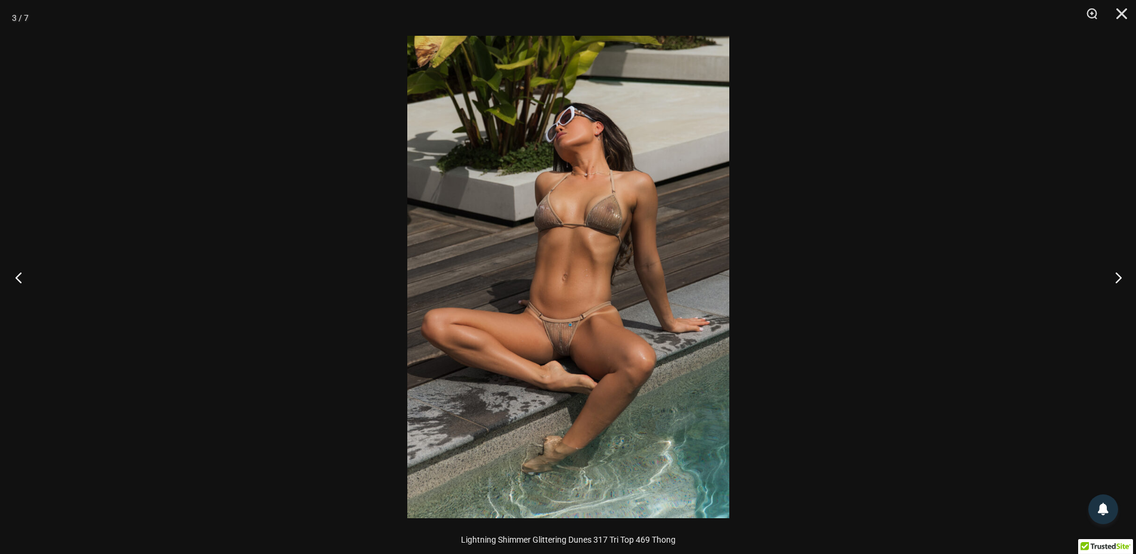
click at [16, 276] on button "Previous" at bounding box center [22, 277] width 45 height 60
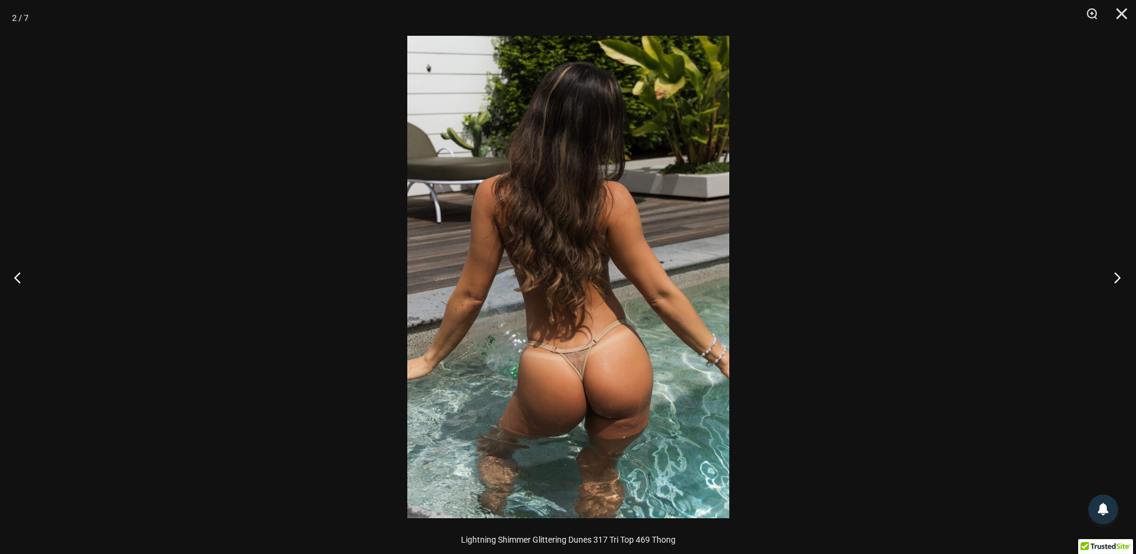
click at [1126, 278] on button "Next" at bounding box center [1113, 277] width 45 height 60
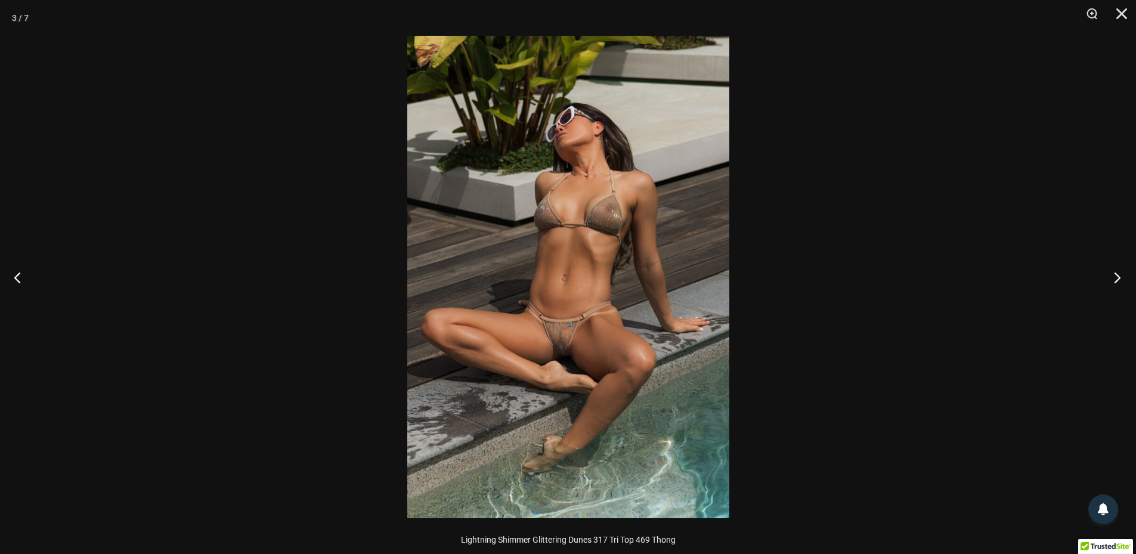
click at [1126, 278] on button "Next" at bounding box center [1113, 277] width 45 height 60
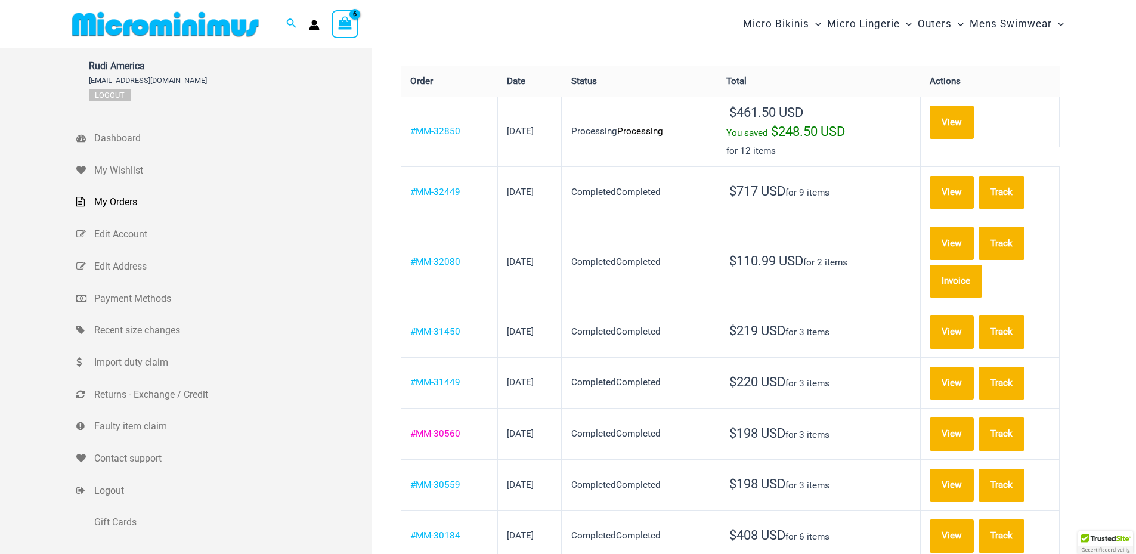
click at [451, 428] on link "#MM-30560" at bounding box center [435, 433] width 50 height 11
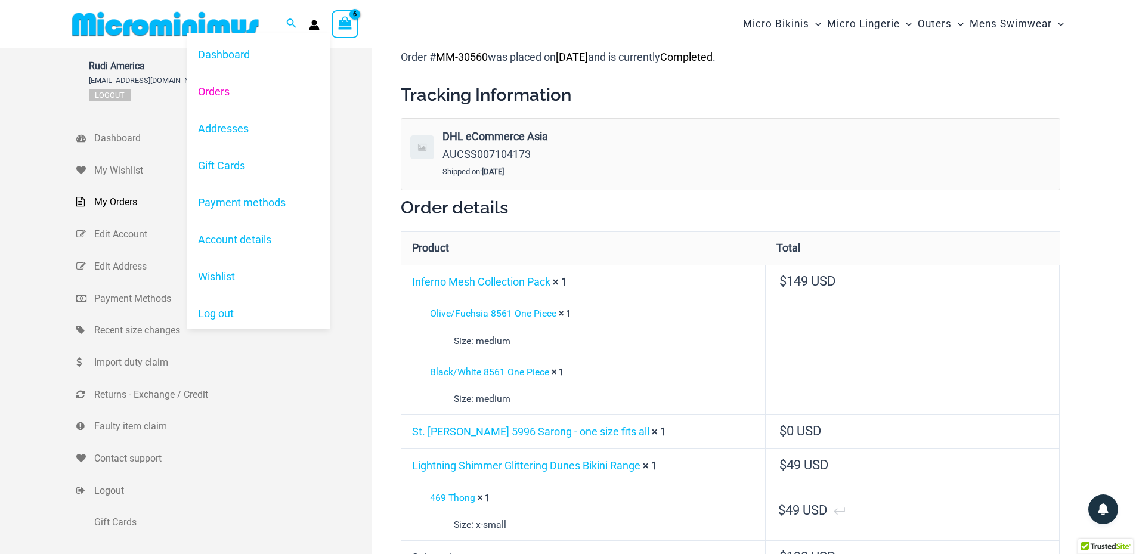
click at [214, 85] on link "Orders" at bounding box center [258, 91] width 143 height 37
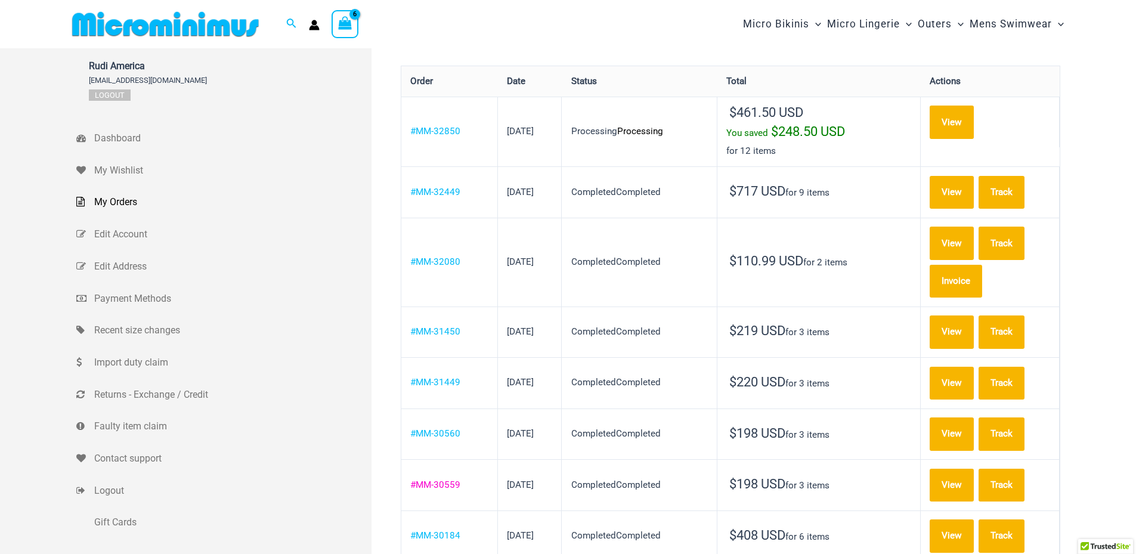
click at [434, 479] on link "#MM-30559" at bounding box center [435, 484] width 50 height 11
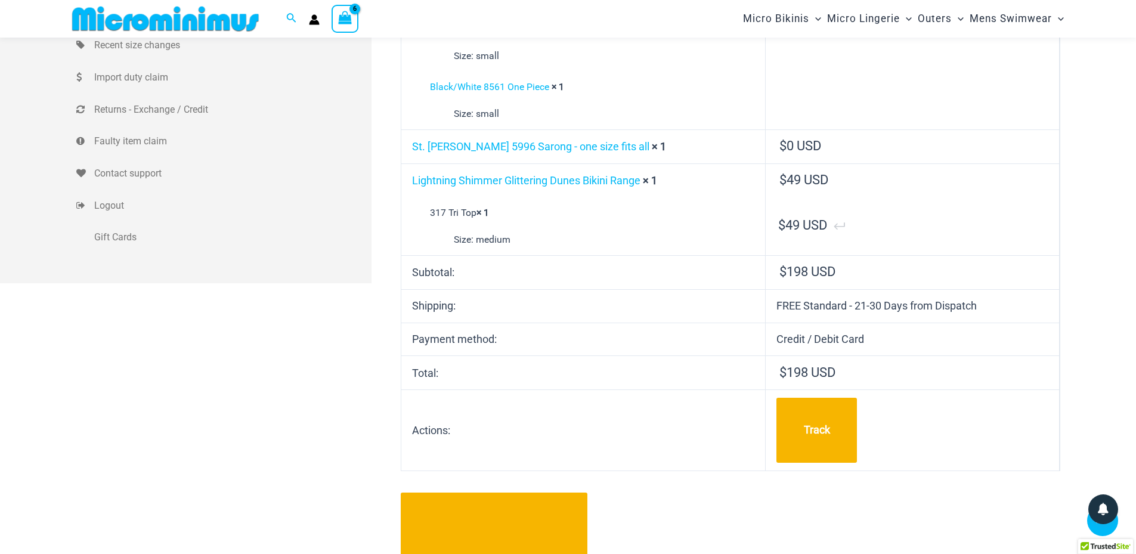
scroll to position [287, 0]
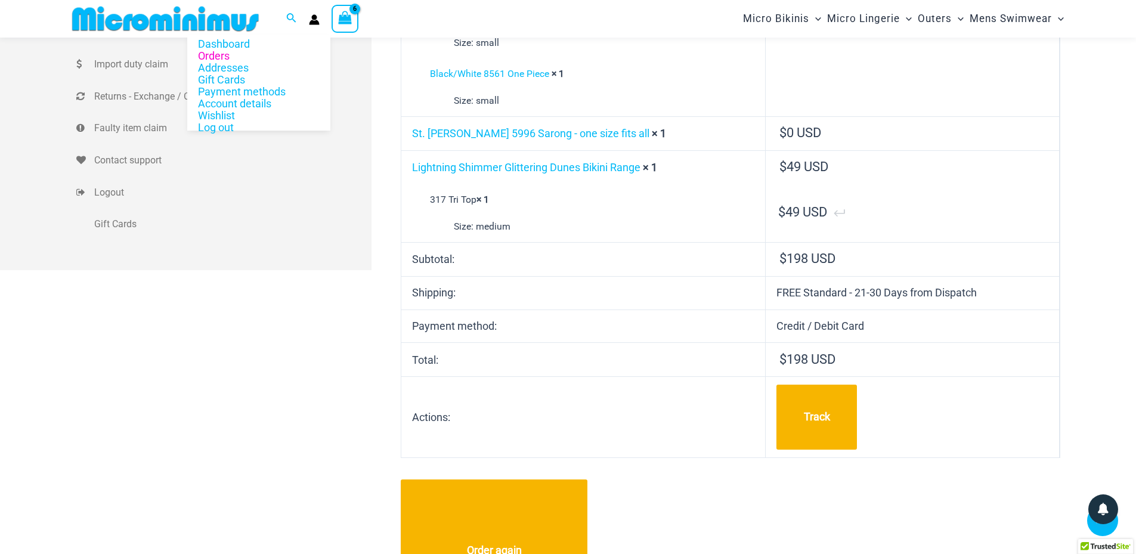
click at [317, 20] on icon "Account icon link" at bounding box center [314, 22] width 10 height 5
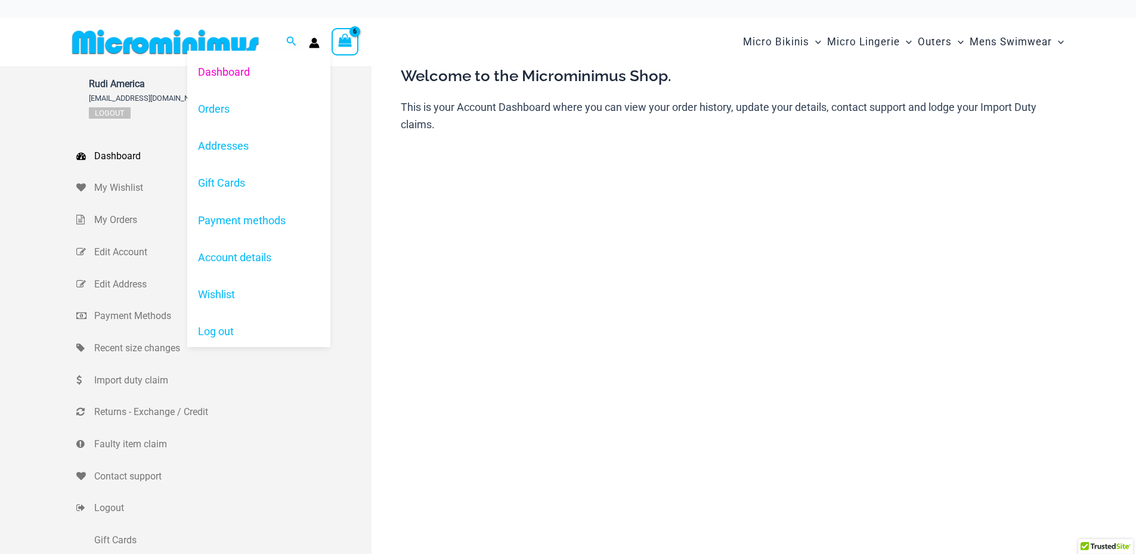
click at [311, 45] on icon "Account icon link" at bounding box center [314, 45] width 10 height 5
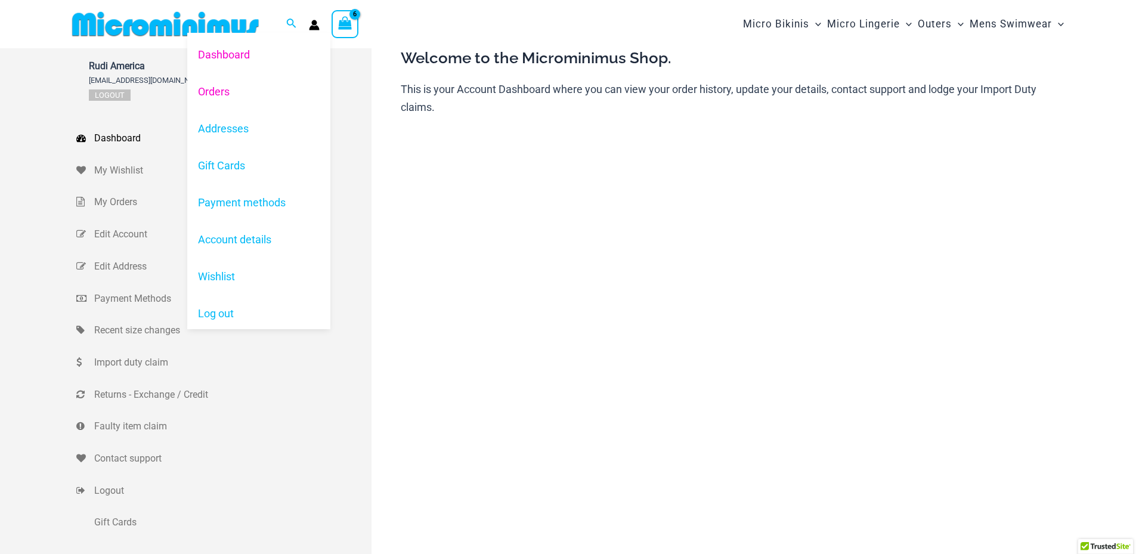
click at [218, 91] on link "Orders" at bounding box center [258, 91] width 143 height 37
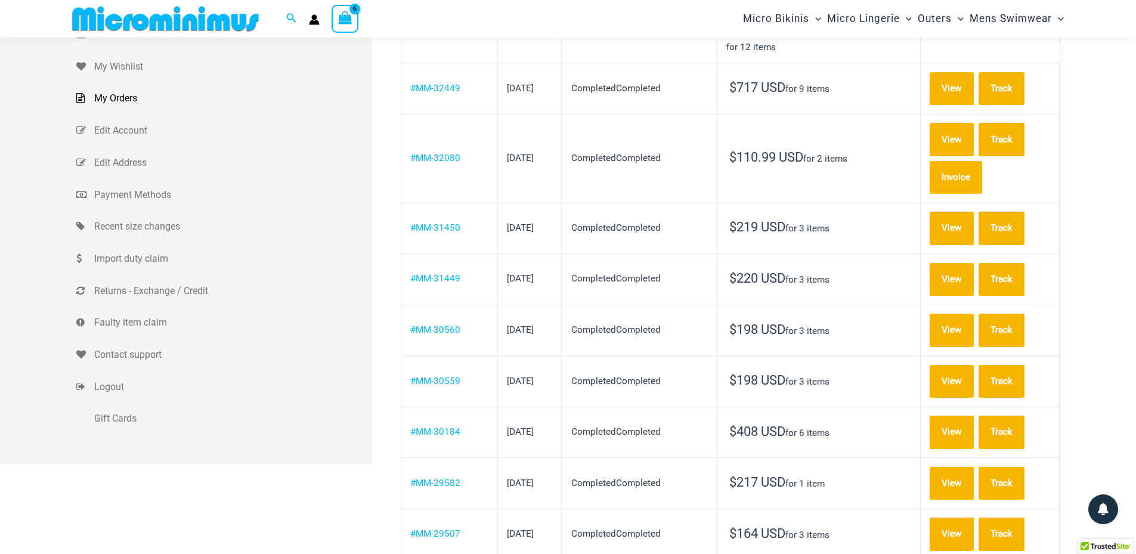
scroll to position [109, 0]
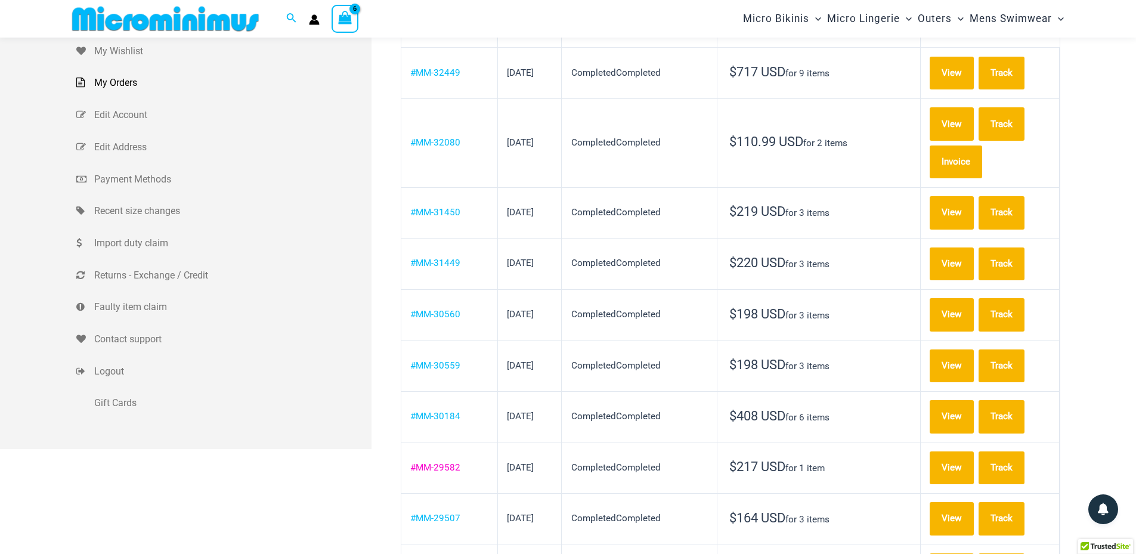
click at [457, 462] on link "#MM-29582" at bounding box center [435, 467] width 50 height 11
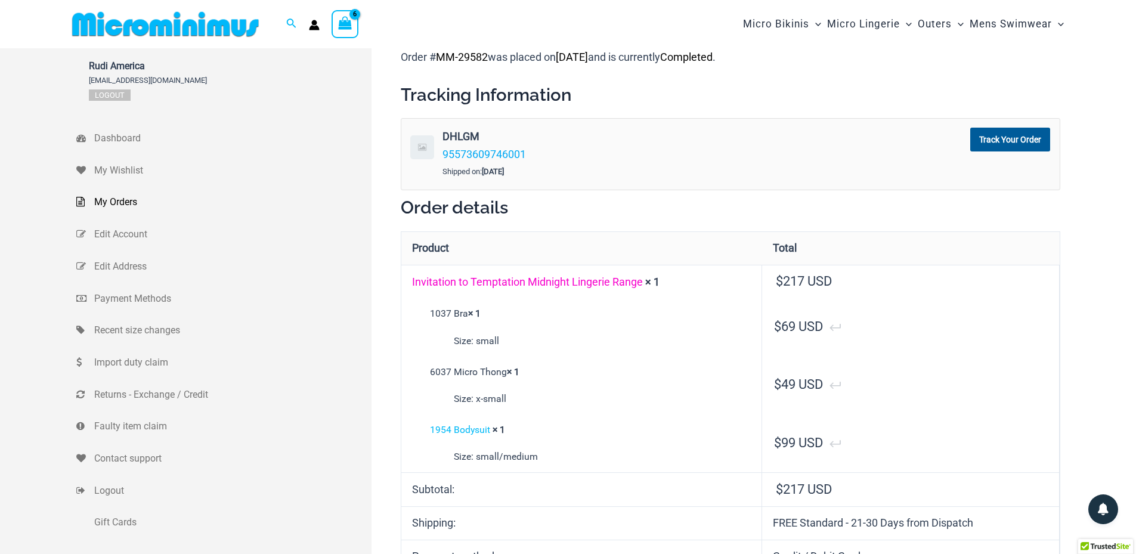
click at [525, 282] on link "Invitation to Temptation Midnight Lingerie Range" at bounding box center [527, 282] width 231 height 13
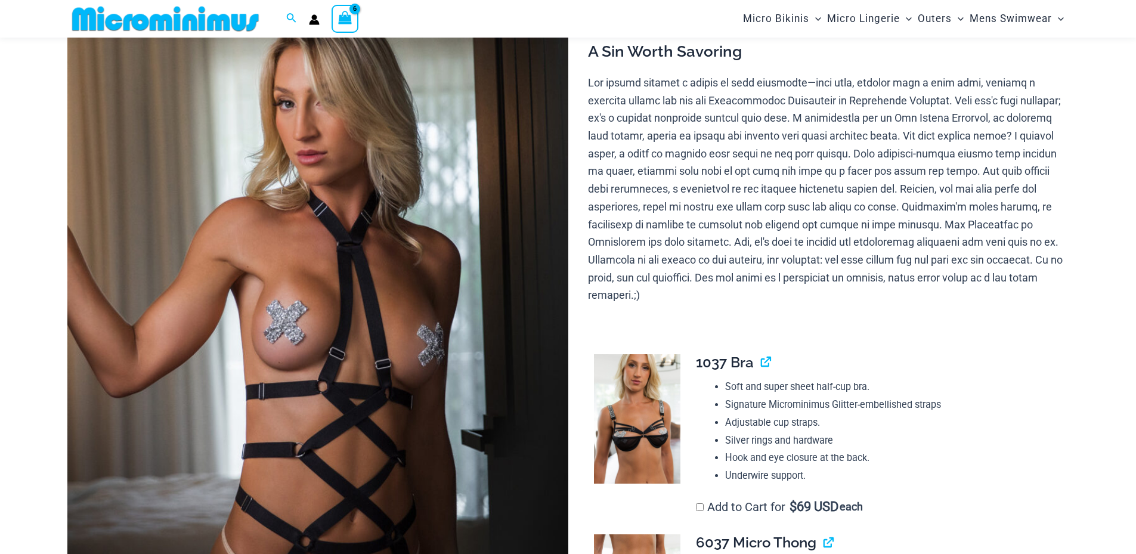
scroll to position [95, 0]
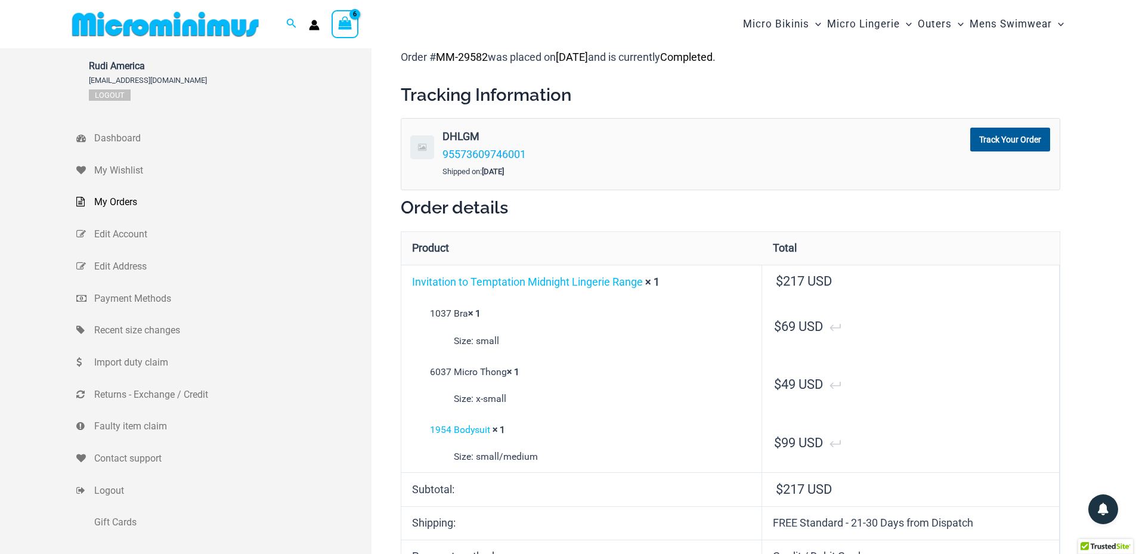
click at [111, 205] on span "My Orders" at bounding box center [231, 202] width 274 height 18
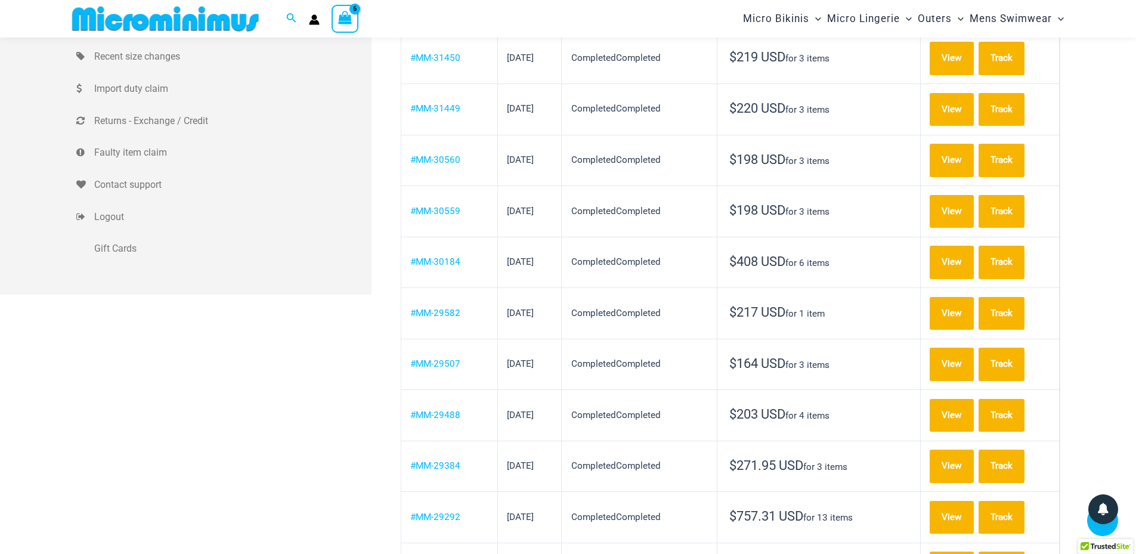
scroll to position [287, 0]
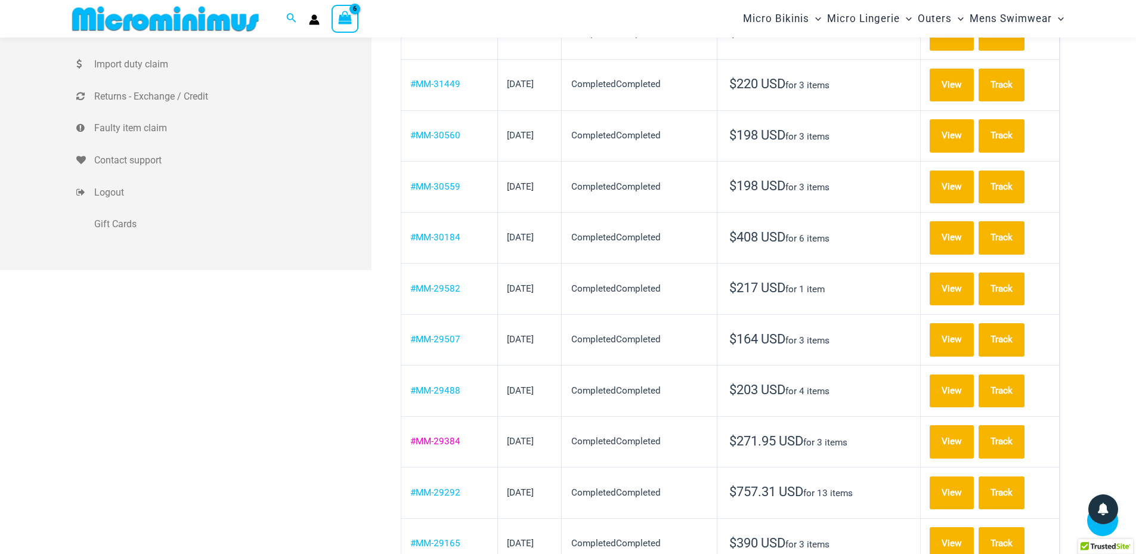
click at [449, 436] on link "#MM-29384" at bounding box center [435, 441] width 50 height 11
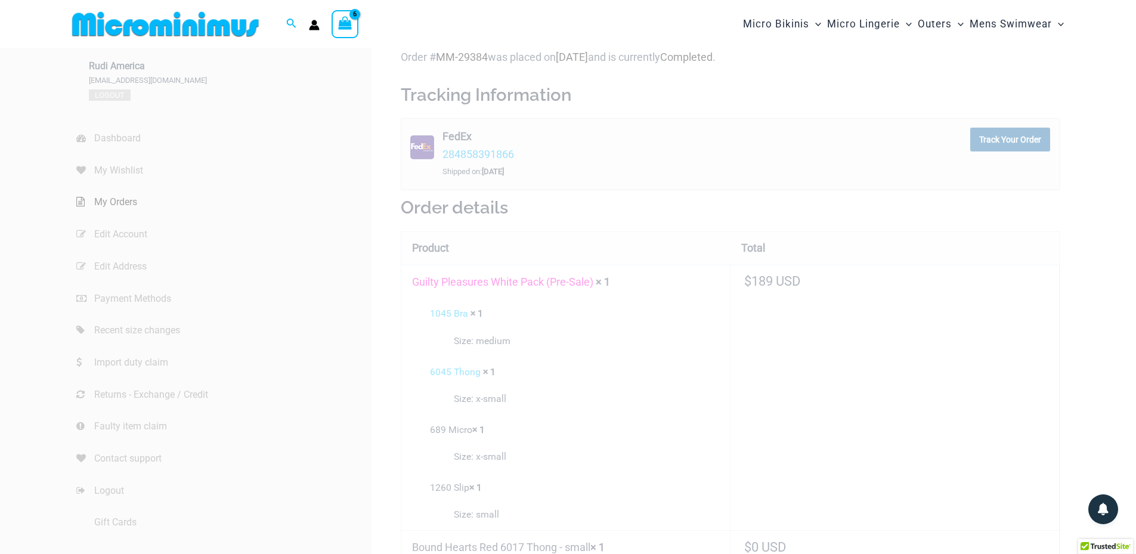
click at [503, 286] on link "Guilty Pleasures White Pack (Pre-Sale)" at bounding box center [502, 282] width 181 height 13
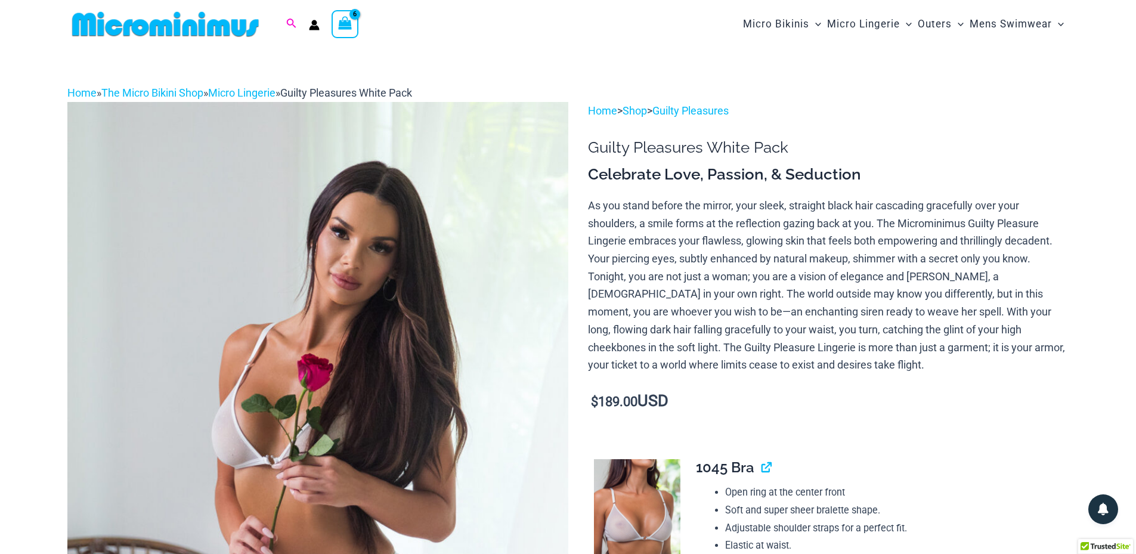
click at [295, 26] on icon "Search icon link" at bounding box center [291, 23] width 10 height 10
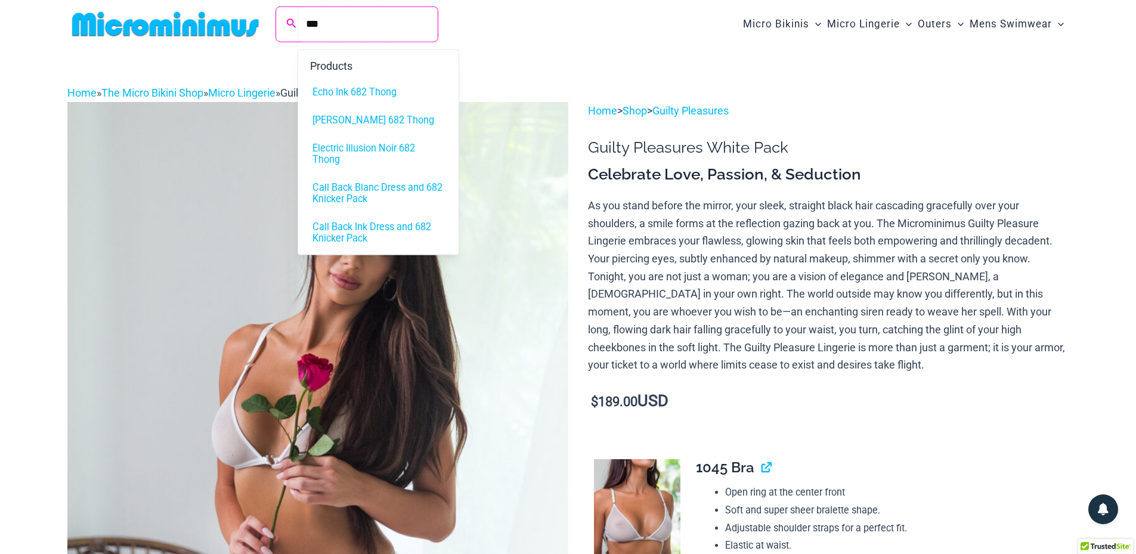
type input "***"
click button "Search" at bounding box center [0, 0] width 0 height 0
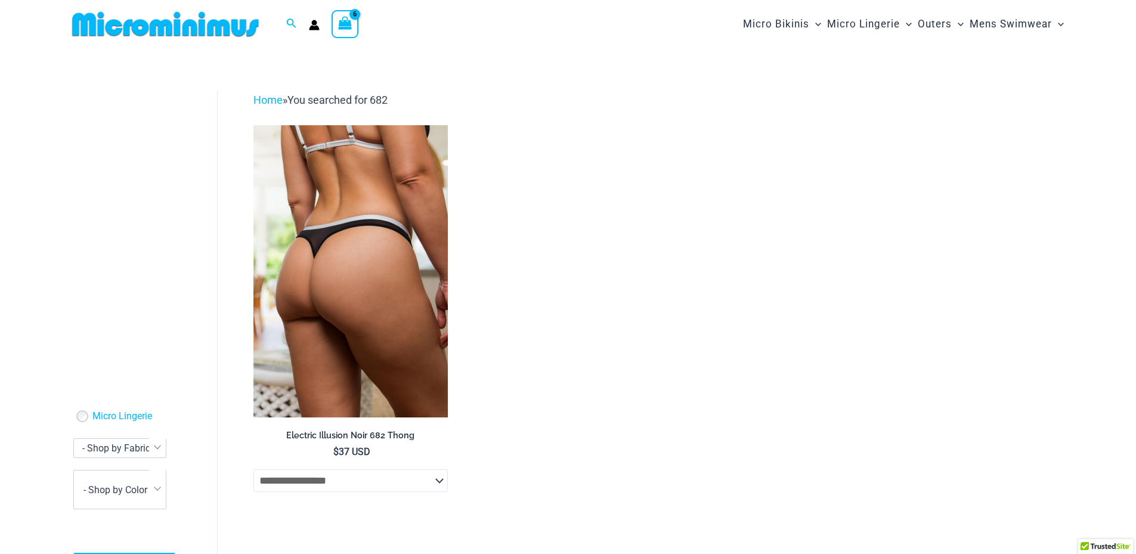
click at [391, 437] on h2 "Electric Illusion Noir 682 Thong" at bounding box center [350, 435] width 195 height 11
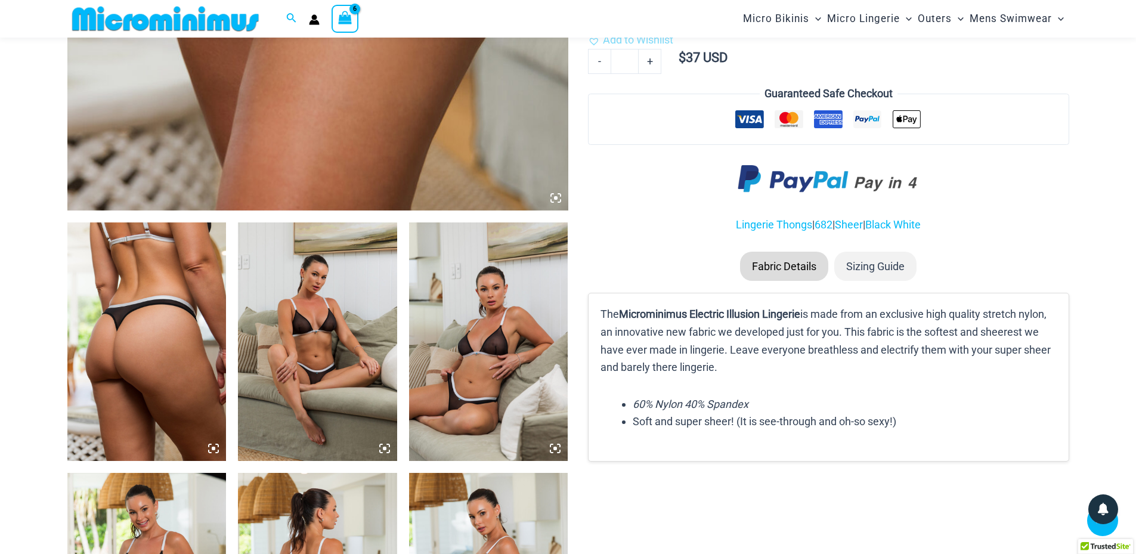
scroll to position [453, 0]
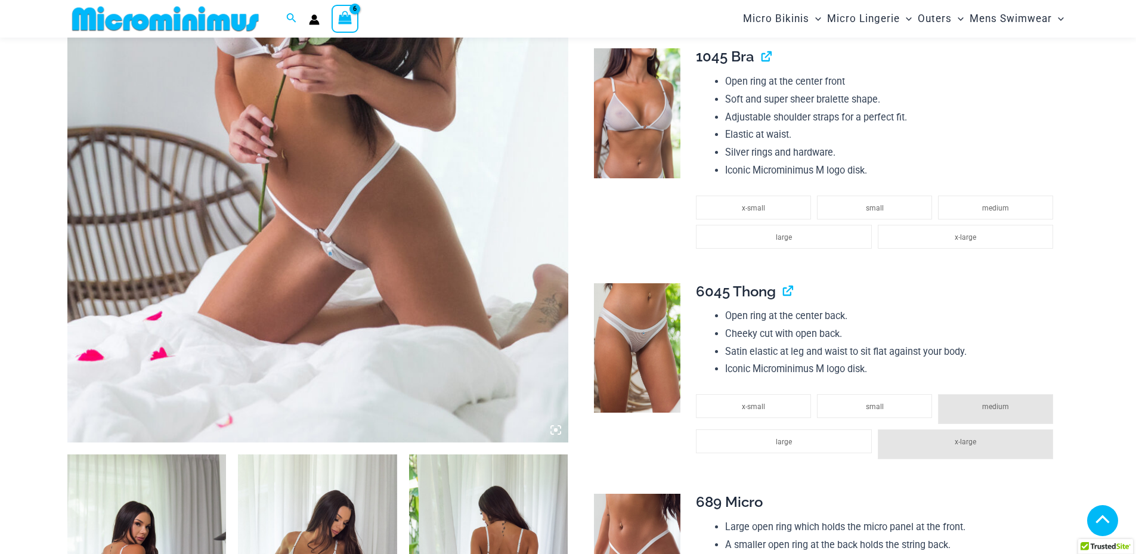
scroll to position [400, 0]
click at [912, 404] on li "small" at bounding box center [874, 406] width 115 height 24
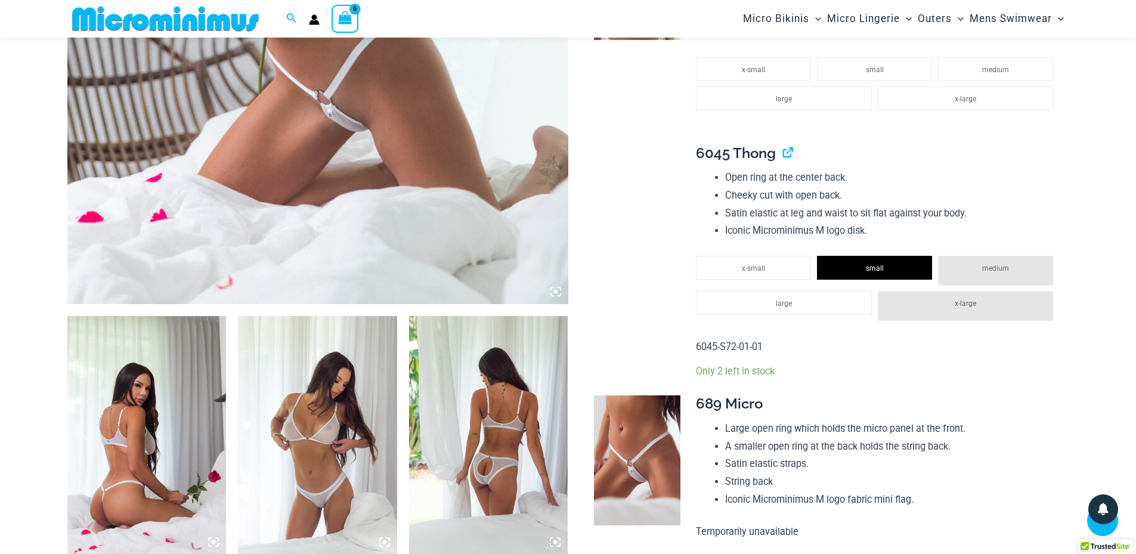
scroll to position [519, 0]
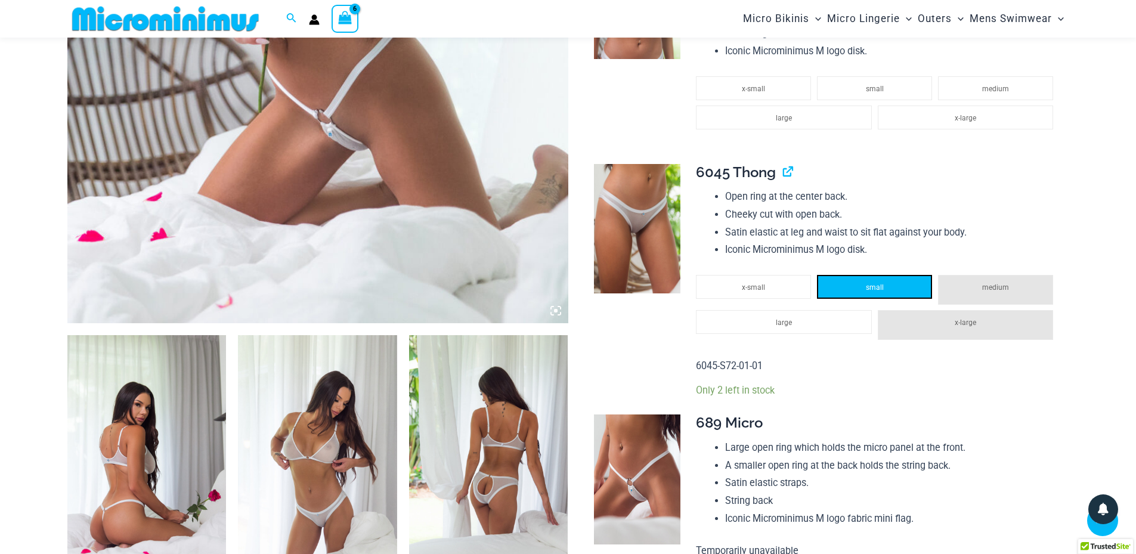
click at [874, 283] on li "small" at bounding box center [874, 287] width 115 height 24
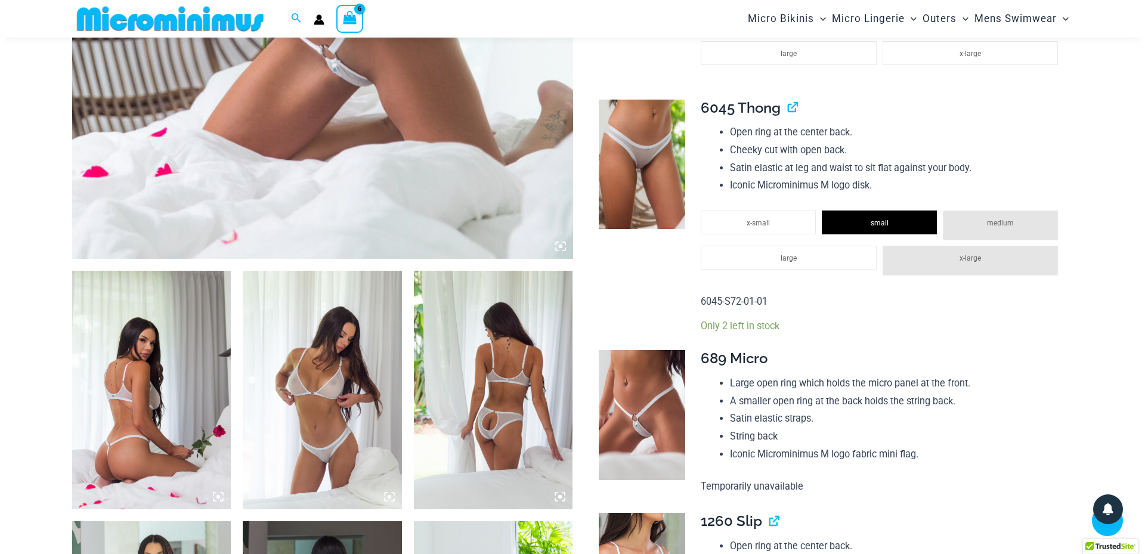
scroll to position [579, 0]
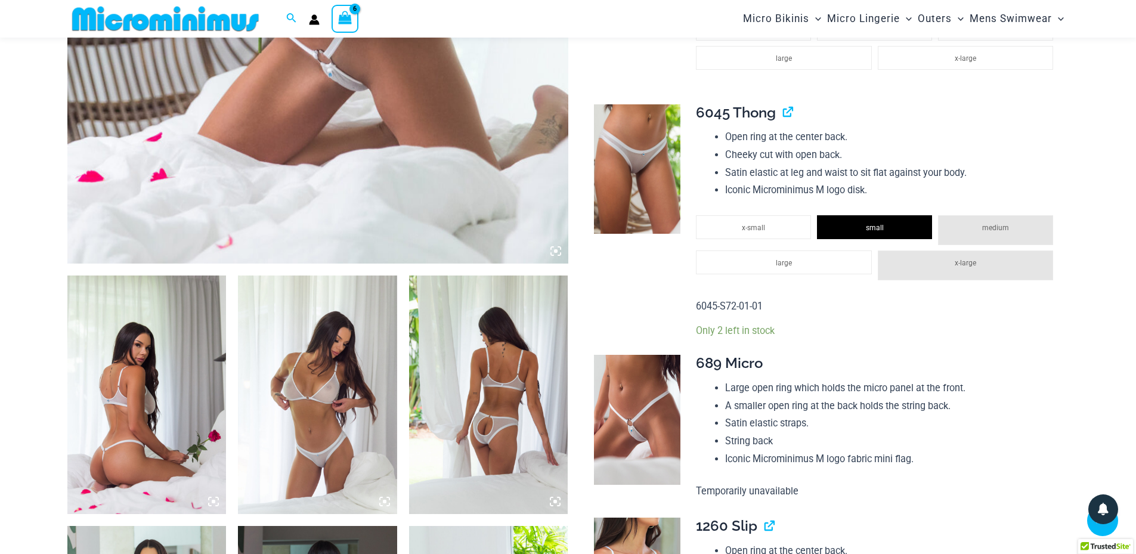
click at [761, 191] on li "Iconic Microminimus M logo disk." at bounding box center [892, 190] width 334 height 18
click at [949, 141] on li "Open ring at the center back." at bounding box center [892, 137] width 334 height 18
click at [783, 113] on link "View product" at bounding box center [783, 112] width 0 height 17
click at [354, 16] on div "View Shopping Cart, 7 items" at bounding box center [345, 18] width 27 height 27
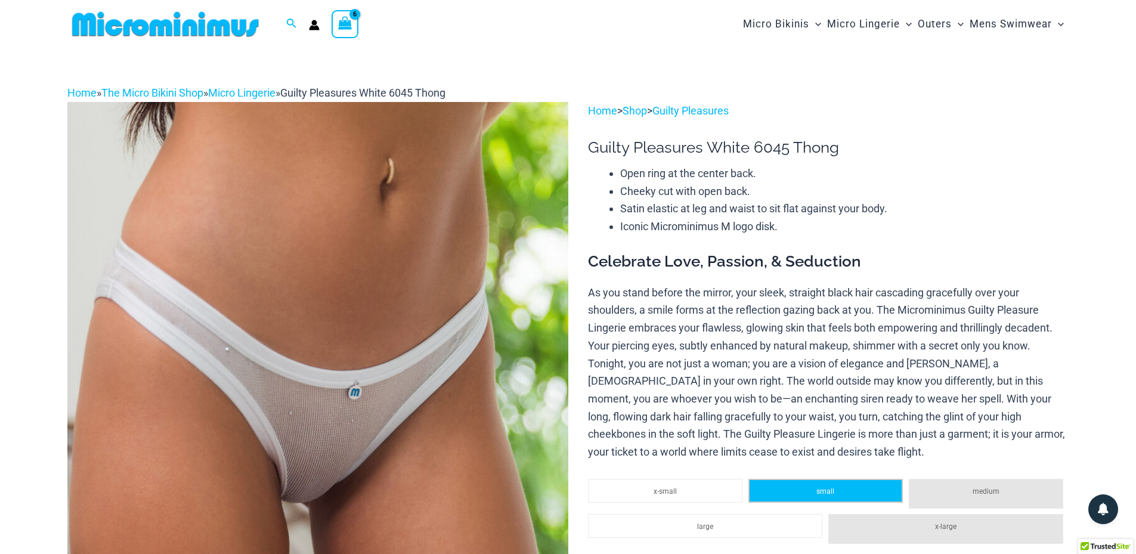
click at [820, 487] on span "small" at bounding box center [825, 491] width 18 height 8
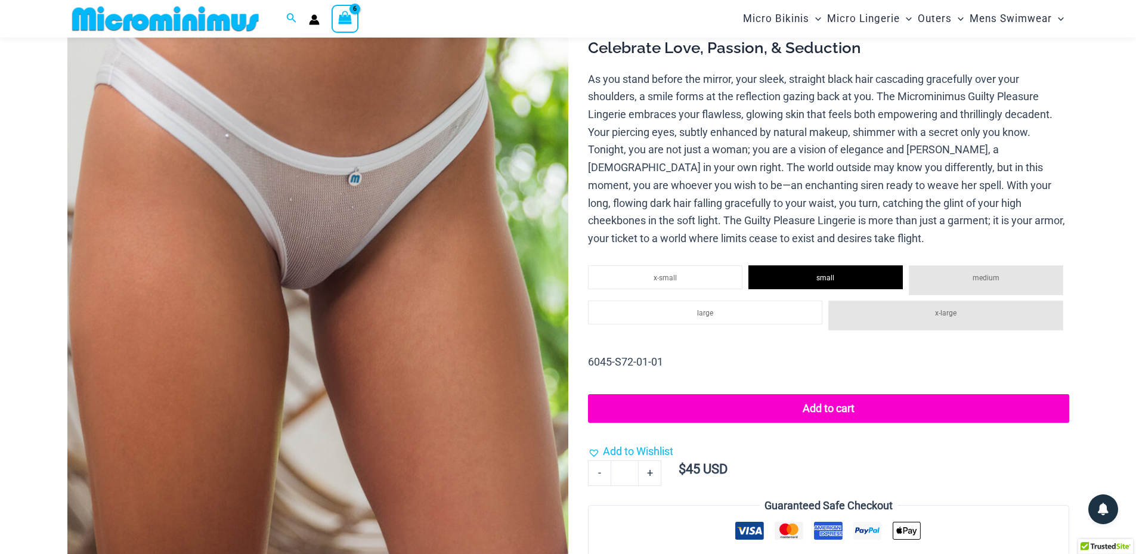
scroll to position [230, 0]
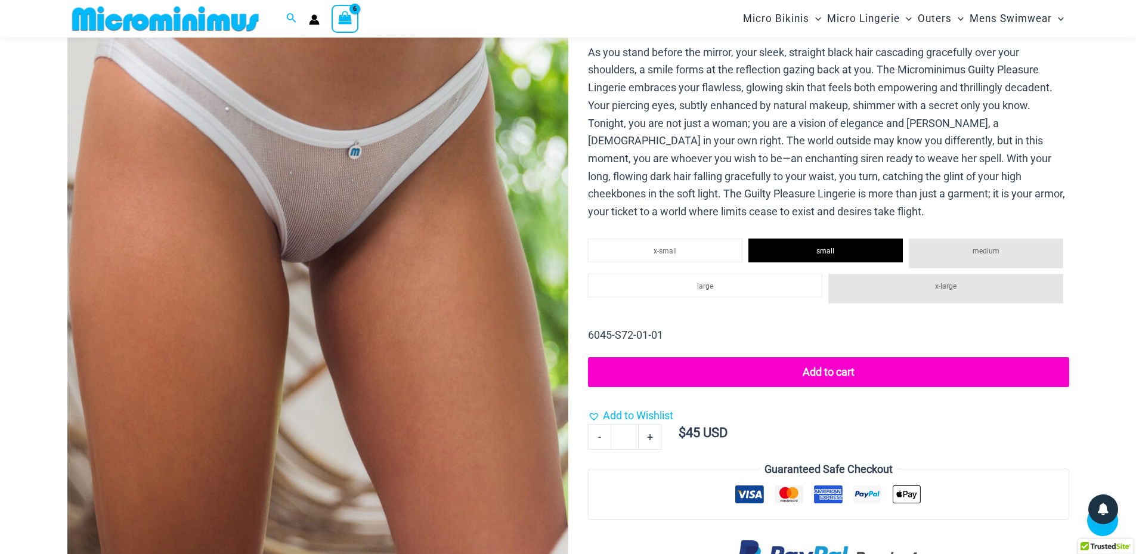
click at [833, 380] on button "Add to cart" at bounding box center [828, 372] width 481 height 30
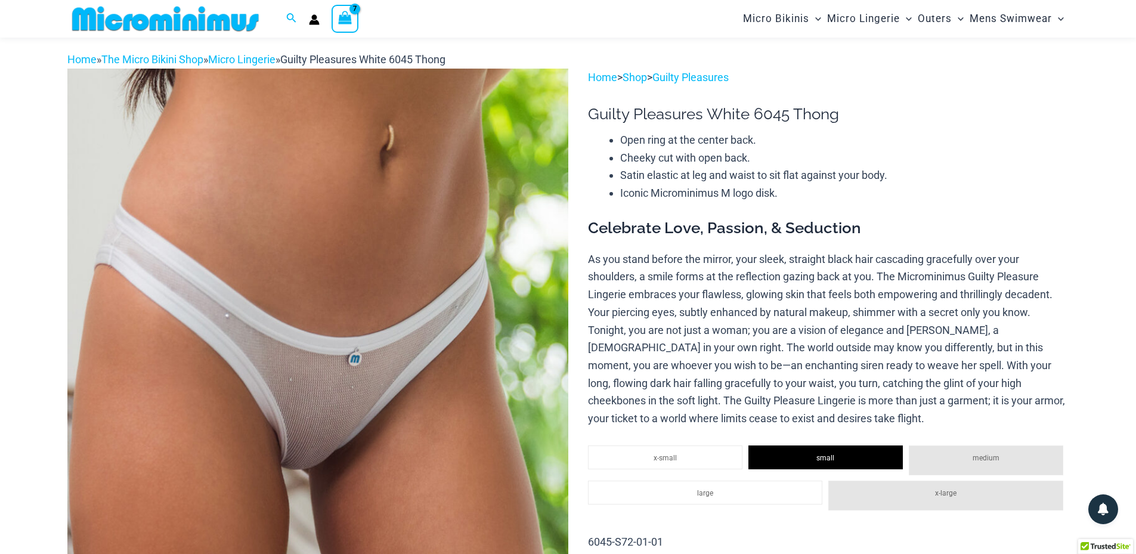
scroll to position [0, 0]
